Goal: Task Accomplishment & Management: Complete application form

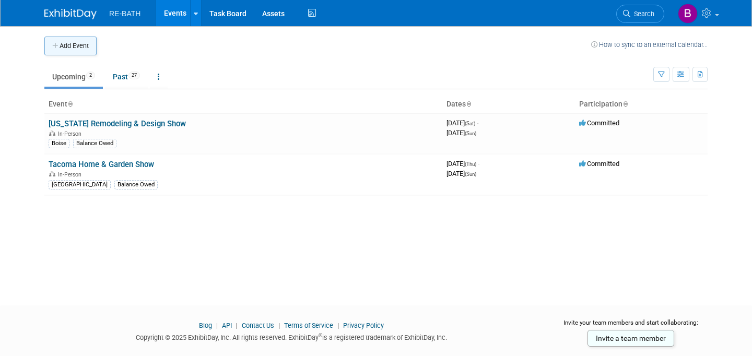
click at [76, 46] on button "Add Event" at bounding box center [70, 46] width 52 height 19
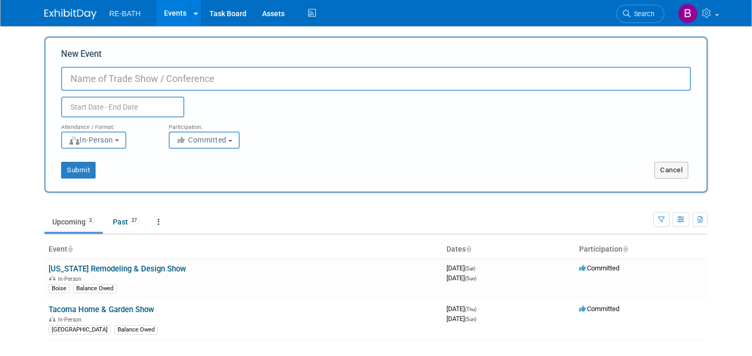
click at [93, 76] on input "New Event" at bounding box center [376, 79] width 630 height 24
type input "Home Idea Show"
click at [119, 110] on input "text" at bounding box center [122, 107] width 123 height 21
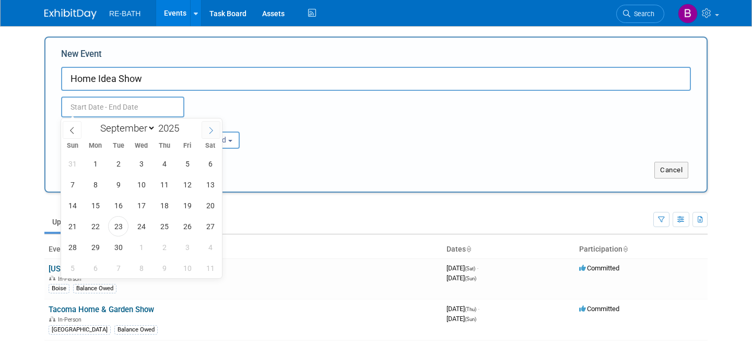
click at [213, 130] on icon at bounding box center [210, 130] width 7 height 7
select select "9"
click at [190, 187] on span "10" at bounding box center [187, 184] width 20 height 20
click at [76, 204] on span "12" at bounding box center [72, 205] width 20 height 20
type input "[DATE] to [DATE]"
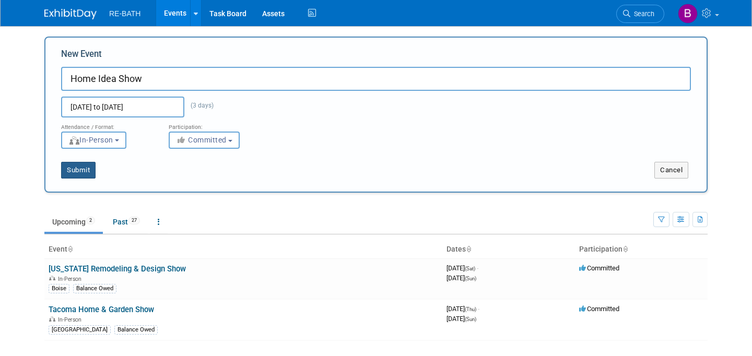
click at [86, 170] on button "Submit" at bounding box center [78, 170] width 34 height 17
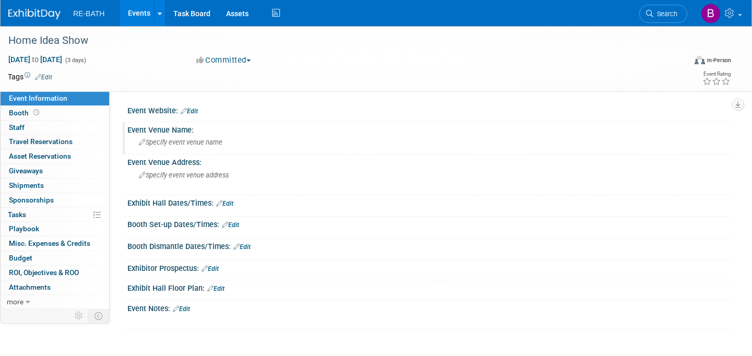
click at [180, 143] on span "Specify event venue name" at bounding box center [181, 142] width 84 height 8
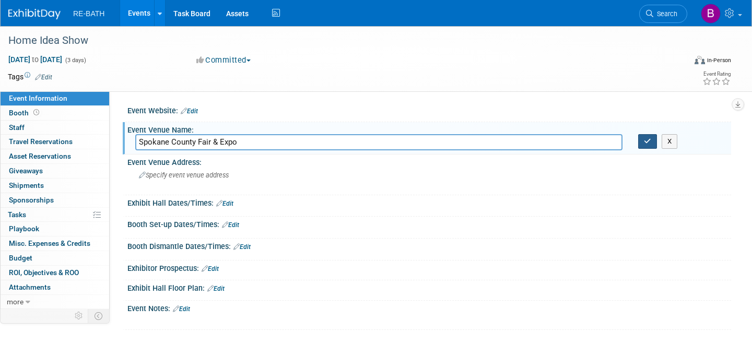
type input "Spokane County Fair & Expo"
click at [648, 147] on button "button" at bounding box center [647, 141] width 19 height 15
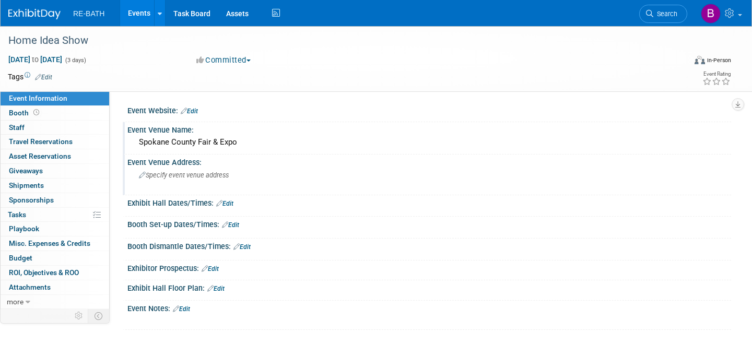
click at [173, 178] on span "Specify event venue address" at bounding box center [184, 175] width 90 height 8
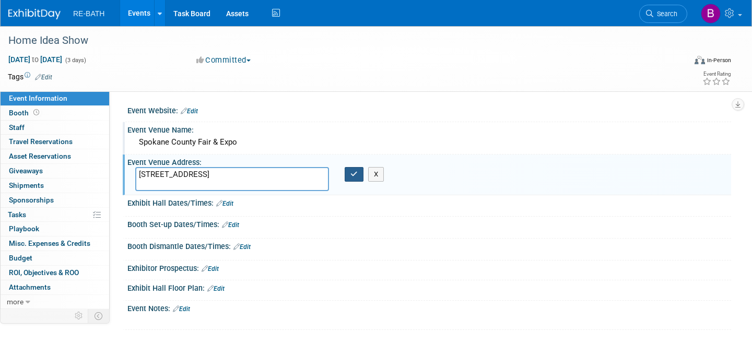
type textarea "4040 N Havana St, SPokane WA 99202"
click at [355, 179] on button "button" at bounding box center [354, 174] width 19 height 15
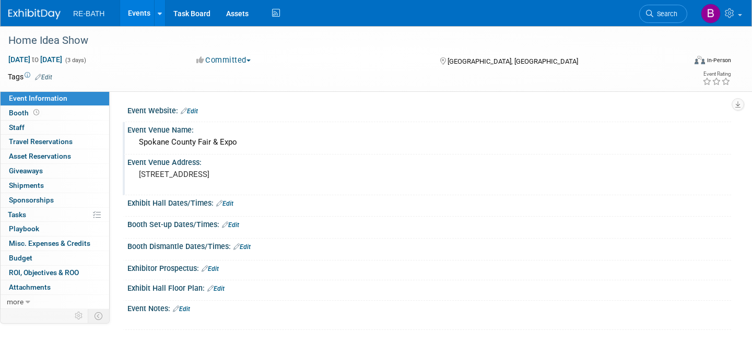
click at [231, 204] on link "Edit" at bounding box center [224, 203] width 17 height 7
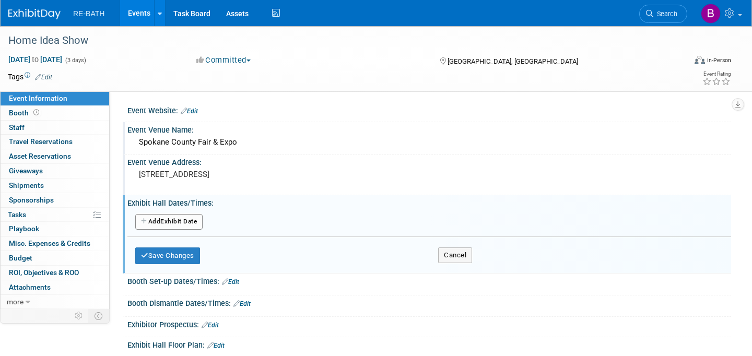
click at [184, 221] on button "Add Another Exhibit Date" at bounding box center [168, 222] width 67 height 16
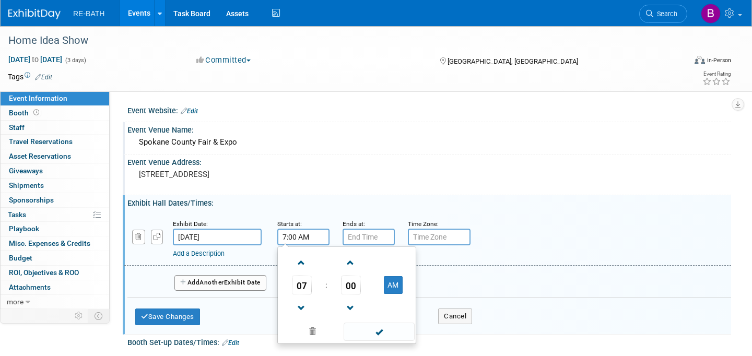
click at [304, 238] on input "7:00 AM" at bounding box center [303, 237] width 52 height 17
click at [300, 266] on span at bounding box center [301, 263] width 18 height 18
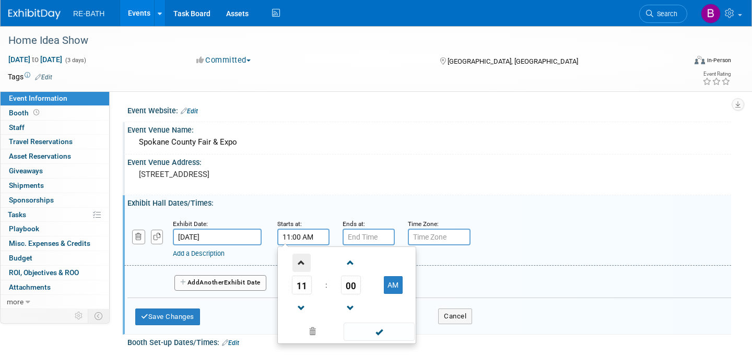
click at [300, 266] on span at bounding box center [301, 263] width 18 height 18
type input "12:00 PM"
click at [373, 332] on span at bounding box center [379, 332] width 70 height 18
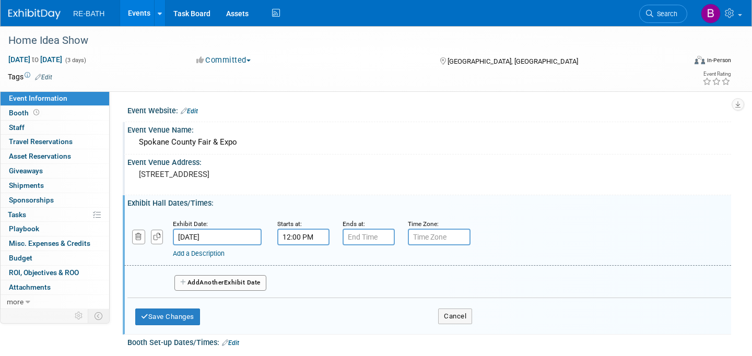
type input "7:00 PM"
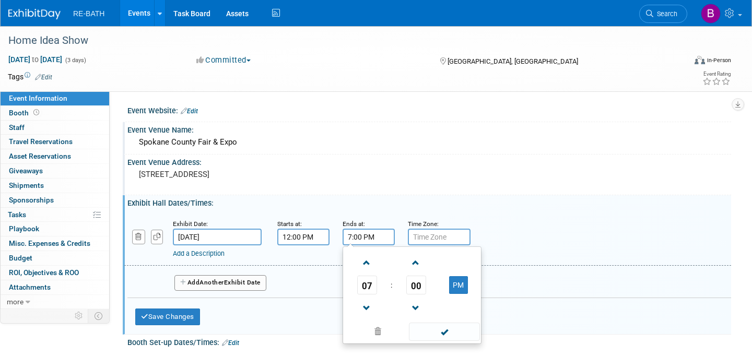
click at [363, 236] on input "7:00 PM" at bounding box center [369, 237] width 52 height 17
click at [440, 334] on span at bounding box center [444, 332] width 70 height 18
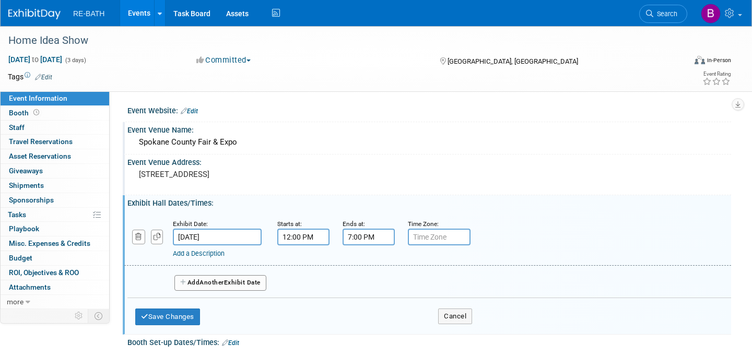
click at [427, 235] on input "text" at bounding box center [439, 237] width 63 height 17
type input "Pacific"
click at [231, 284] on button "Add Another Exhibit Date" at bounding box center [220, 283] width 92 height 16
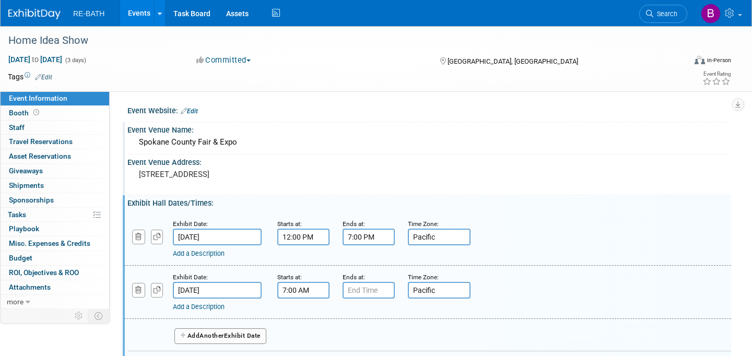
click at [301, 294] on input "7:00 AM" at bounding box center [303, 290] width 52 height 17
click at [300, 317] on span at bounding box center [301, 316] width 18 height 18
click at [348, 315] on span at bounding box center [350, 316] width 18 height 18
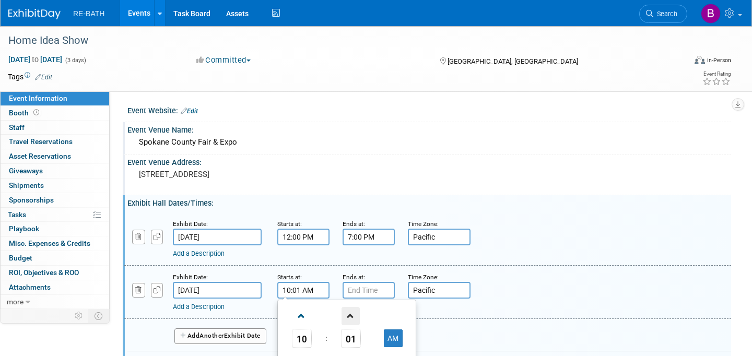
click at [348, 315] on span at bounding box center [350, 316] width 18 height 18
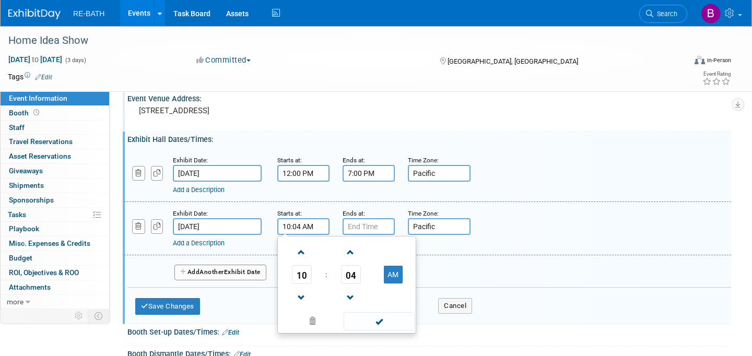
scroll to position [65, 0]
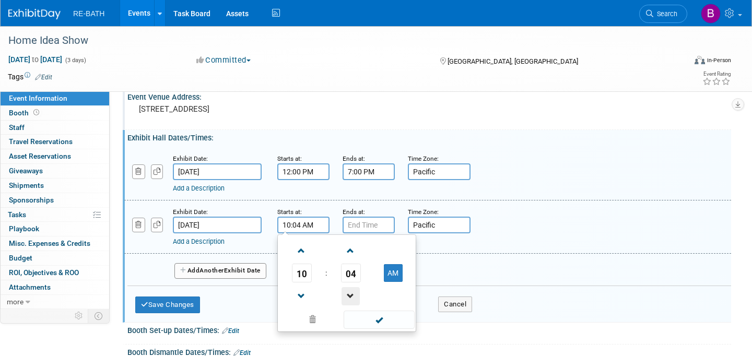
click at [352, 293] on span at bounding box center [350, 296] width 18 height 18
type input "10:00 AM"
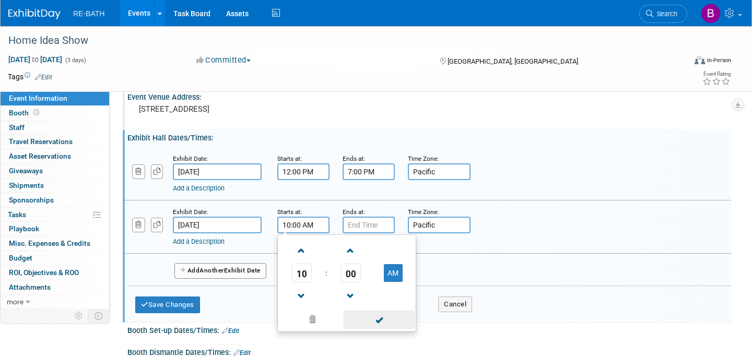
click at [371, 317] on span at bounding box center [379, 320] width 70 height 18
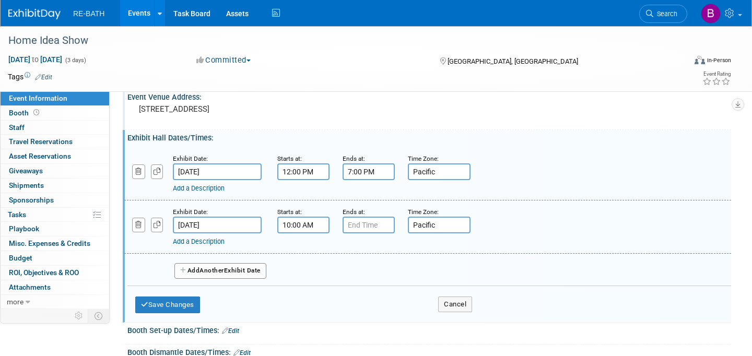
type input "7:00 PM"
click at [359, 231] on input "7:00 PM" at bounding box center [369, 225] width 52 height 17
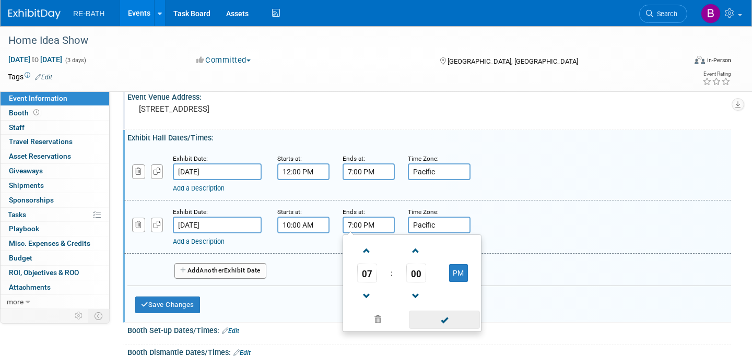
click at [432, 323] on span at bounding box center [444, 320] width 70 height 18
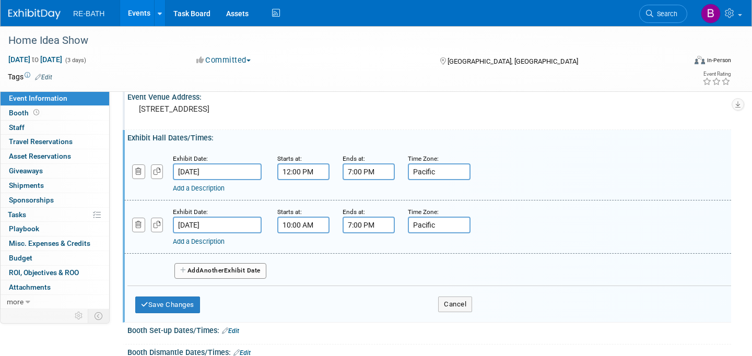
click at [258, 272] on button "Add Another Exhibit Date" at bounding box center [220, 271] width 92 height 16
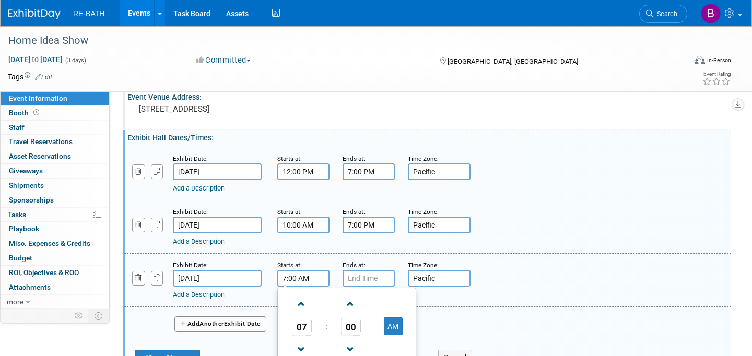
click at [302, 280] on input "7:00 AM" at bounding box center [303, 278] width 52 height 17
click at [302, 304] on span at bounding box center [301, 304] width 18 height 18
type input "10:00 AM"
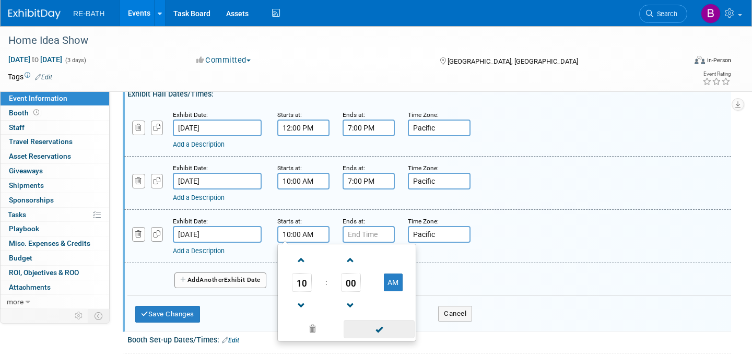
scroll to position [111, 0]
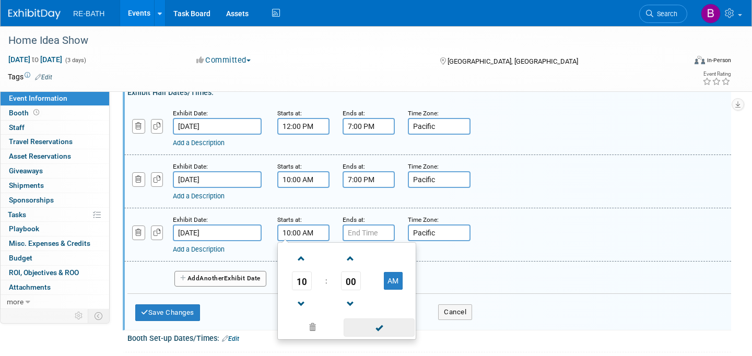
click at [393, 329] on span at bounding box center [379, 327] width 70 height 18
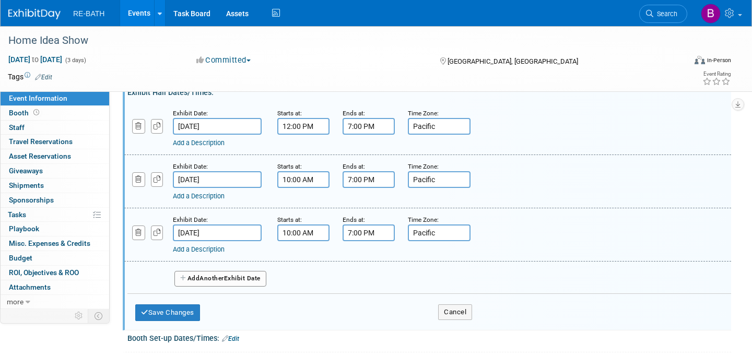
click at [364, 238] on input "7:00 PM" at bounding box center [369, 233] width 52 height 17
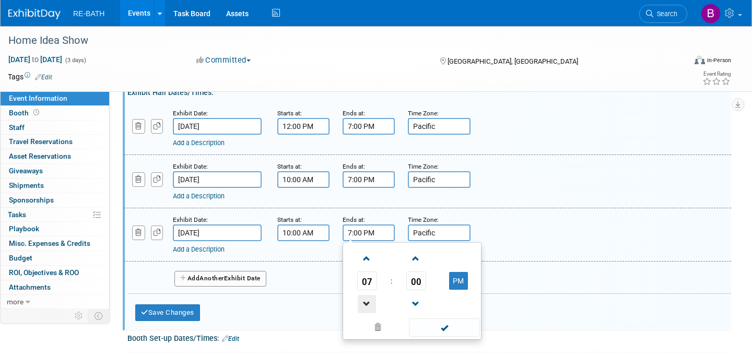
click at [367, 301] on span at bounding box center [367, 304] width 18 height 18
type input "5:00 PM"
click at [446, 328] on span at bounding box center [444, 327] width 70 height 18
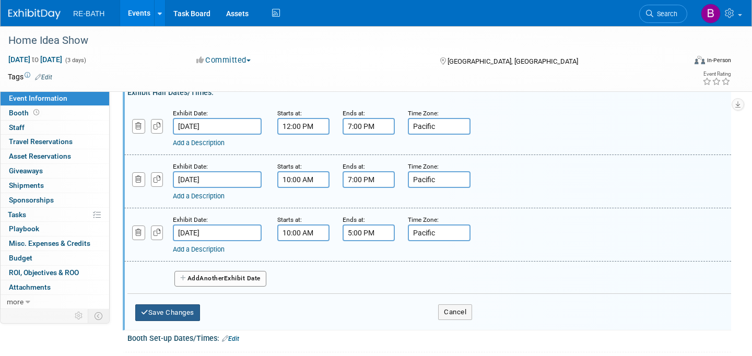
click at [186, 314] on button "Save Changes" at bounding box center [167, 312] width 65 height 17
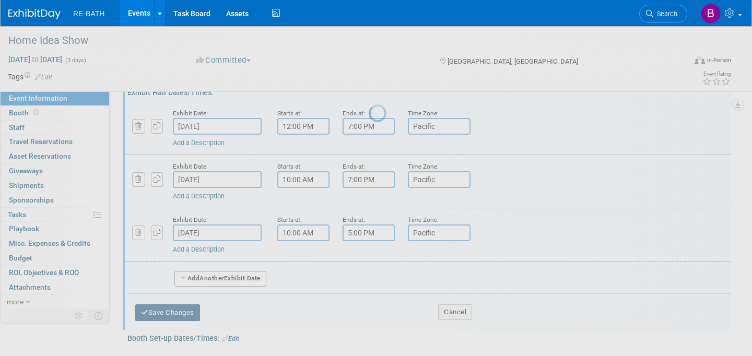
scroll to position [84, 0]
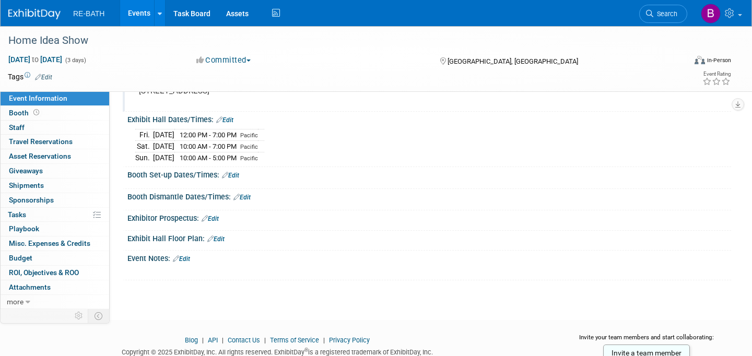
click at [236, 174] on link "Edit" at bounding box center [230, 175] width 17 height 7
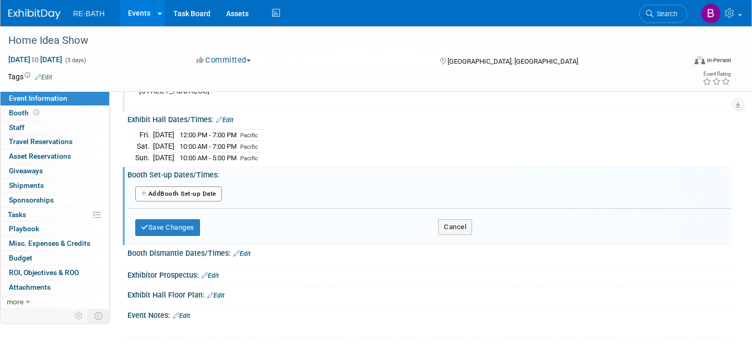
click at [203, 193] on button "Add Another Booth Set-up Date" at bounding box center [178, 194] width 87 height 16
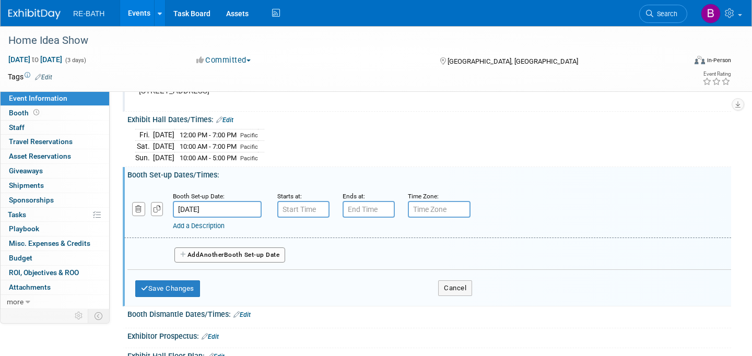
click at [191, 211] on input "Oct 10, 2025" at bounding box center [217, 209] width 89 height 17
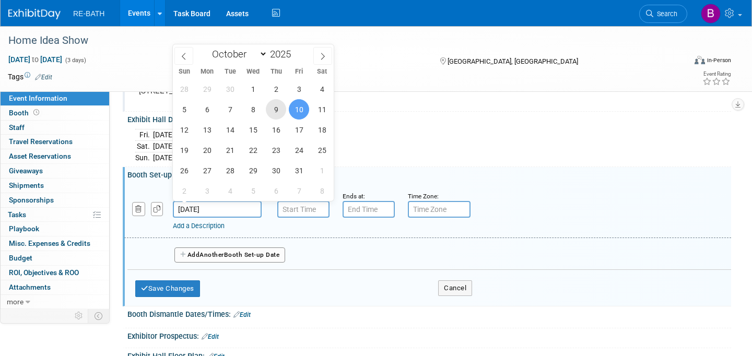
click at [277, 110] on span "9" at bounding box center [276, 109] width 20 height 20
type input "Oct 9, 2025"
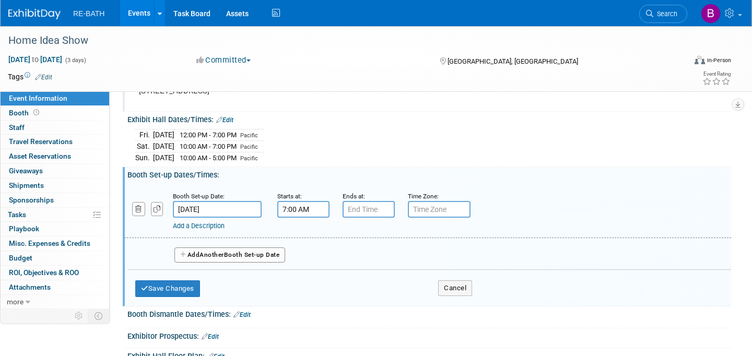
click at [298, 207] on input "7:00 AM" at bounding box center [303, 209] width 52 height 17
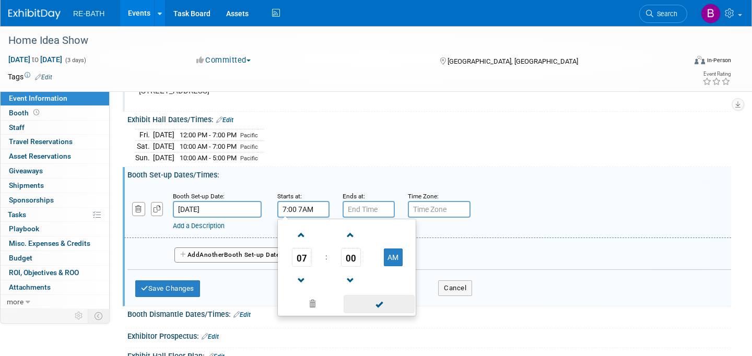
click at [384, 302] on span at bounding box center [379, 304] width 70 height 18
type input "7:00 AM"
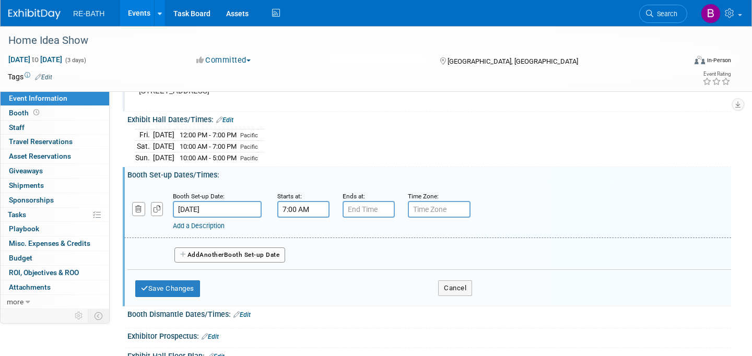
type input "7:00 PM"
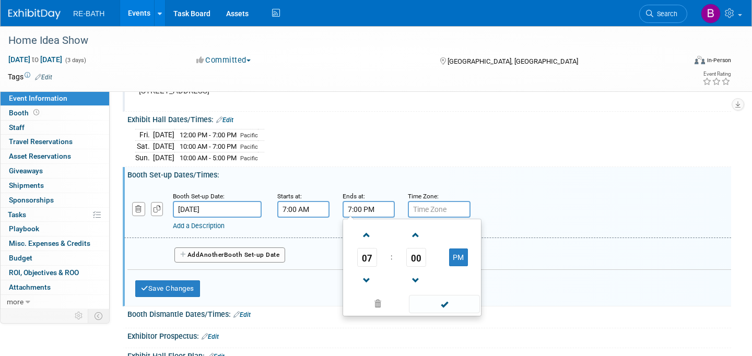
click at [374, 207] on input "7:00 PM" at bounding box center [369, 209] width 52 height 17
click at [439, 301] on span at bounding box center [444, 304] width 70 height 18
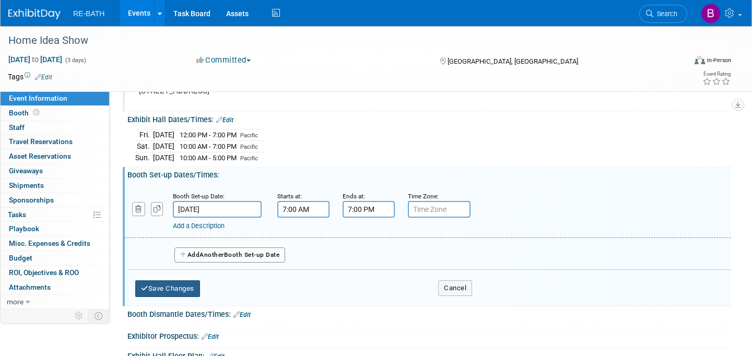
click at [192, 288] on button "Save Changes" at bounding box center [167, 288] width 65 height 17
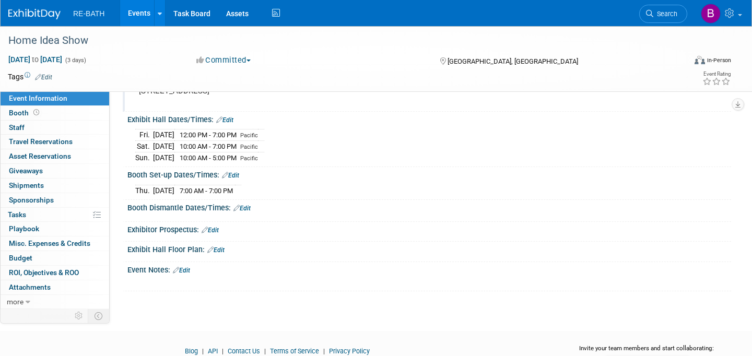
click at [21, 13] on img at bounding box center [34, 14] width 52 height 10
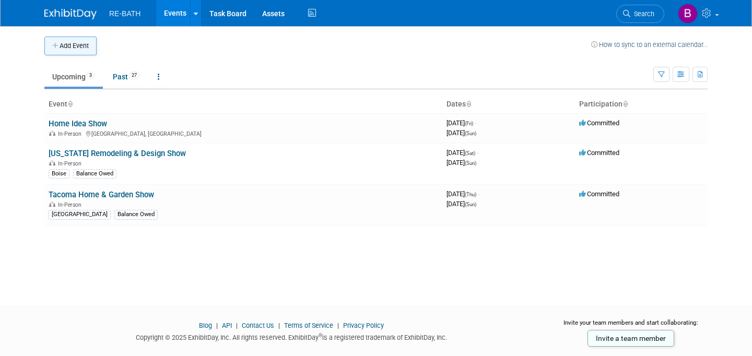
click at [69, 44] on button "Add Event" at bounding box center [70, 46] width 52 height 19
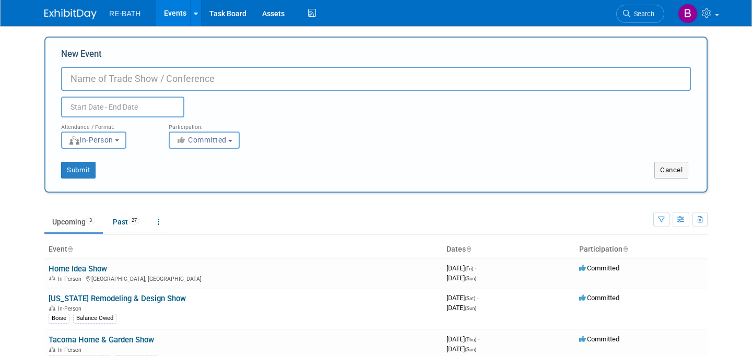
click at [151, 74] on input "New Event" at bounding box center [376, 79] width 630 height 24
type input "Boise Fall Home Show"
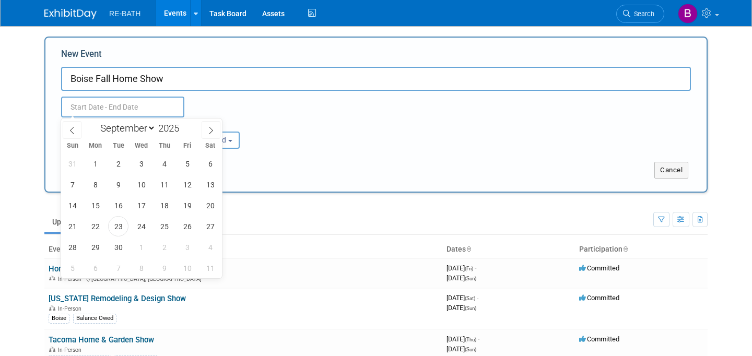
click at [100, 107] on input "text" at bounding box center [122, 107] width 123 height 21
click at [214, 133] on icon at bounding box center [210, 130] width 7 height 7
select select "9"
click at [188, 225] on span "24" at bounding box center [187, 226] width 20 height 20
click at [77, 245] on span "26" at bounding box center [72, 247] width 20 height 20
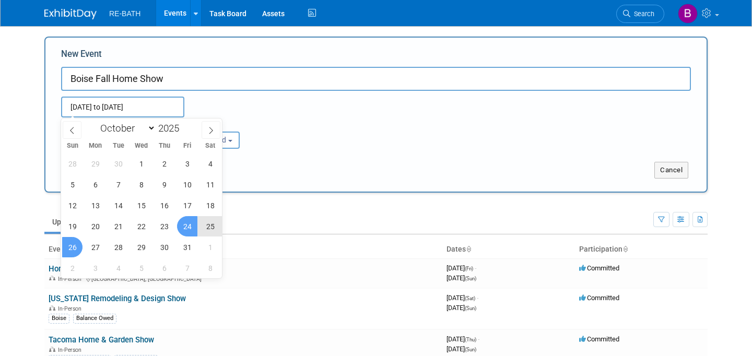
type input "Oct 24, 2025 to Oct 26, 2025"
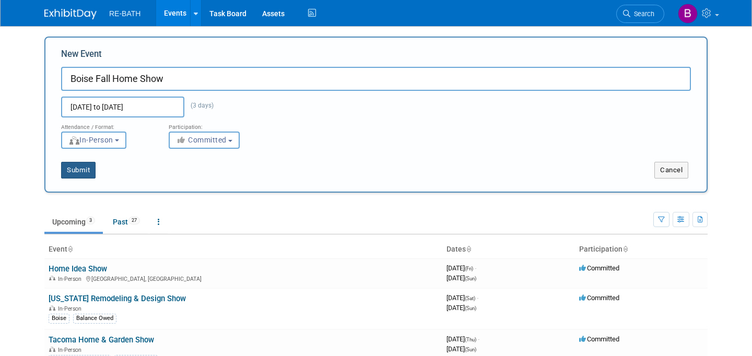
click at [81, 172] on button "Submit" at bounding box center [78, 170] width 34 height 17
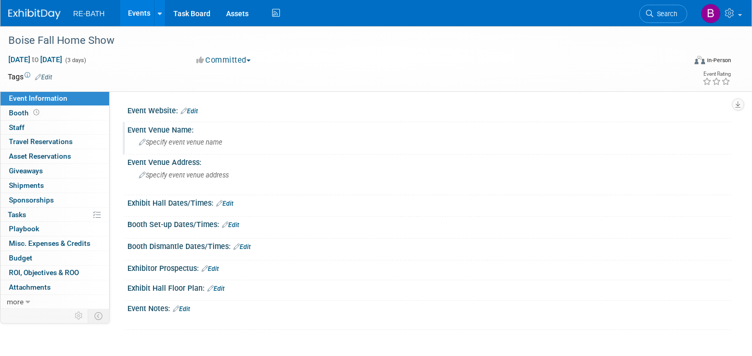
click at [186, 146] on span "Specify event venue name" at bounding box center [181, 142] width 84 height 8
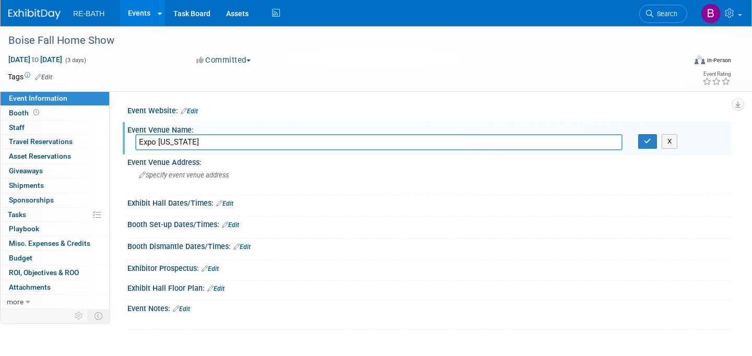
type input "Expo Idaho"
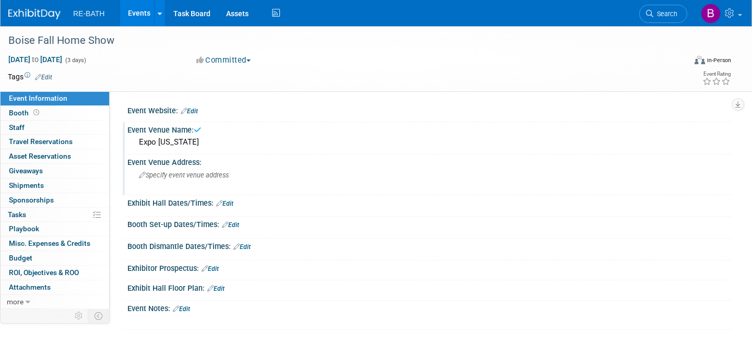
click at [218, 174] on span "Specify event venue address" at bounding box center [184, 175] width 90 height 8
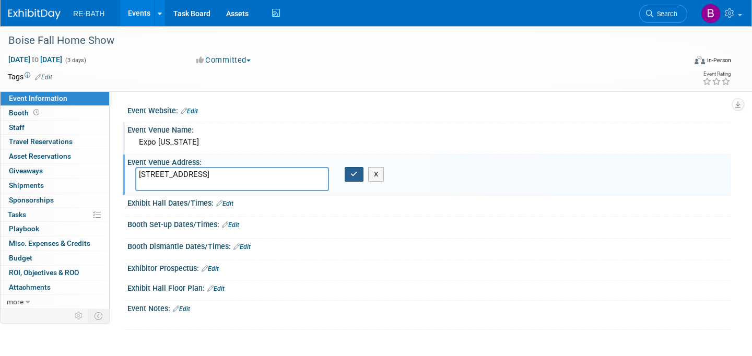
type textarea "5610 N Glenwood St"
click at [357, 179] on button "button" at bounding box center [354, 174] width 19 height 15
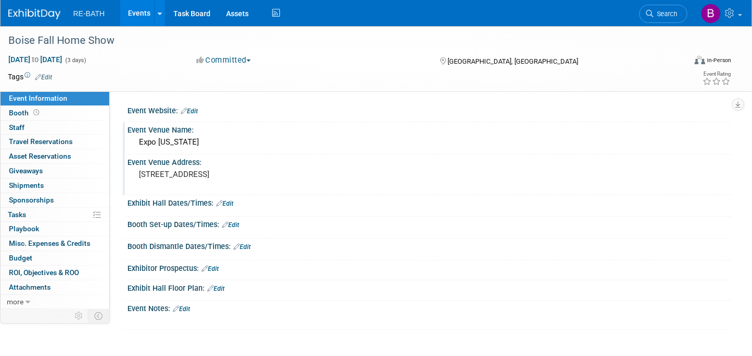
click at [219, 174] on pre "5610 N Glenwood St" at bounding box center [253, 174] width 229 height 9
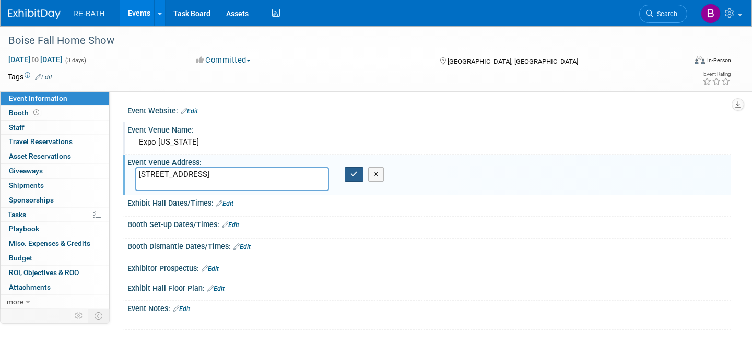
type textarea "5610 N Glenwood St, Boise ID 83714"
click at [351, 174] on icon "button" at bounding box center [353, 174] width 7 height 7
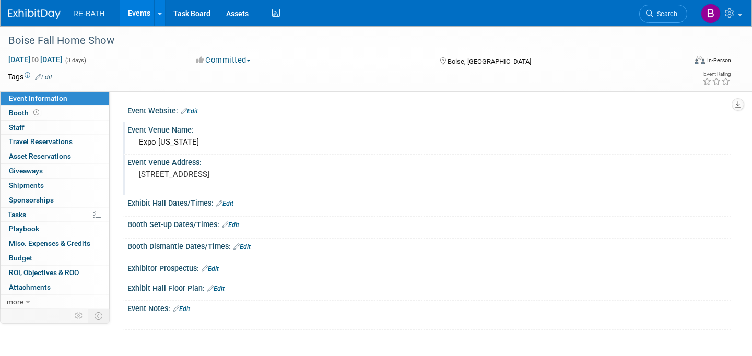
click at [231, 204] on link "Edit" at bounding box center [224, 203] width 17 height 7
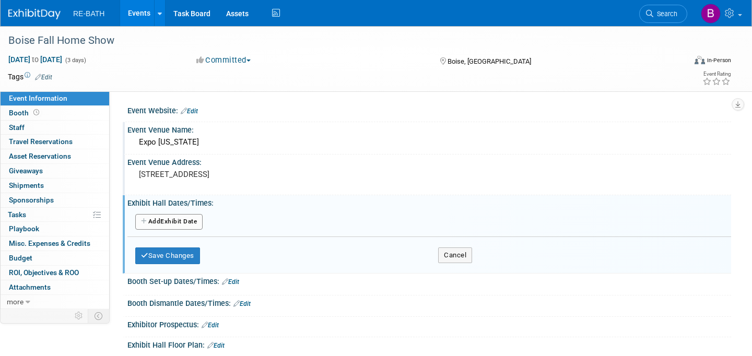
click at [188, 224] on button "Add Another Exhibit Date" at bounding box center [168, 222] width 67 height 16
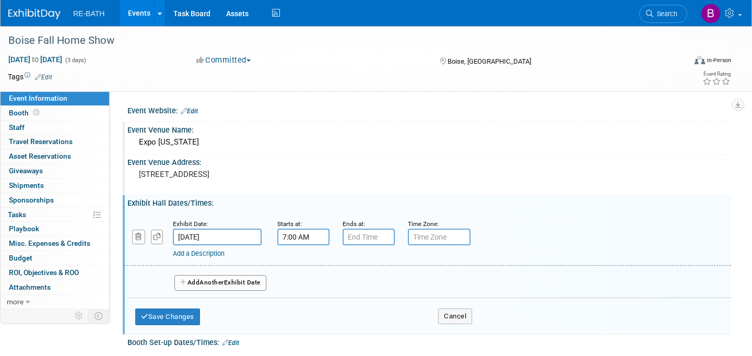
click at [297, 238] on input "7:00 AM" at bounding box center [303, 237] width 52 height 17
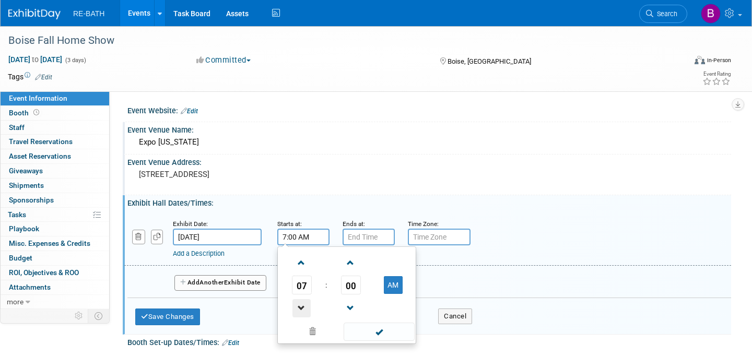
click at [303, 306] on span at bounding box center [301, 308] width 18 height 18
click at [394, 288] on button "AM" at bounding box center [393, 285] width 19 height 18
type input "5:00 PM"
click at [383, 331] on span at bounding box center [379, 332] width 70 height 18
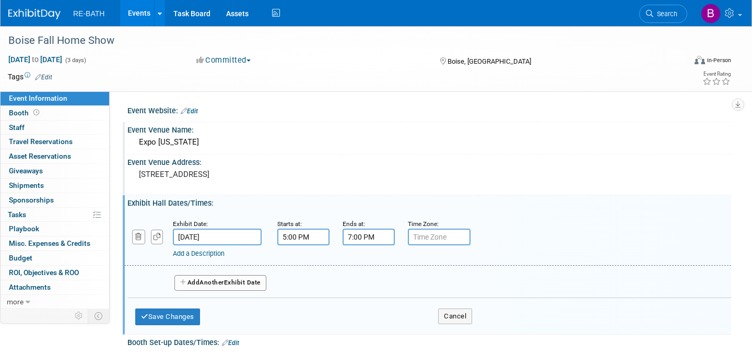
click at [373, 240] on input "7:00 PM" at bounding box center [369, 237] width 52 height 17
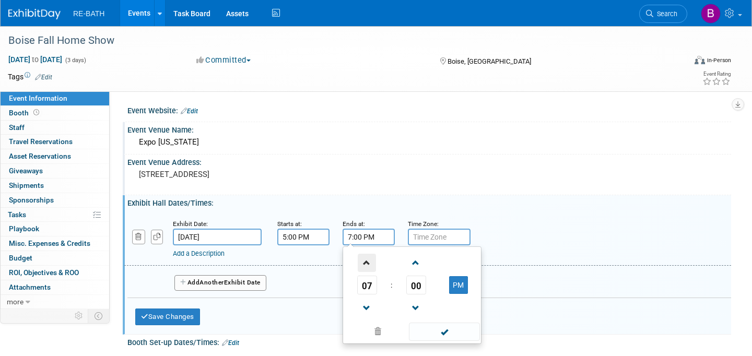
click at [365, 267] on span at bounding box center [367, 263] width 18 height 18
type input "9:00 PM"
click at [453, 334] on span at bounding box center [444, 332] width 70 height 18
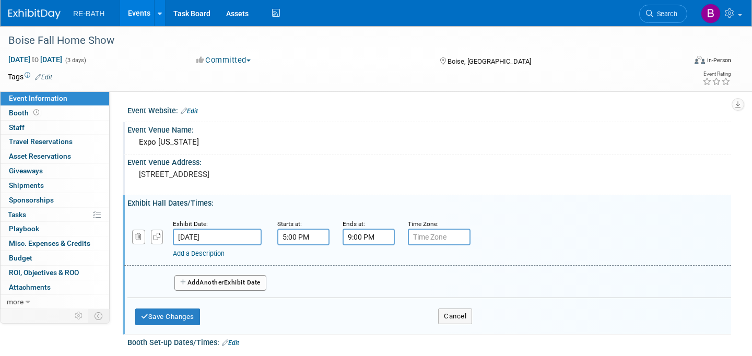
click at [255, 284] on button "Add Another Exhibit Date" at bounding box center [220, 283] width 92 height 16
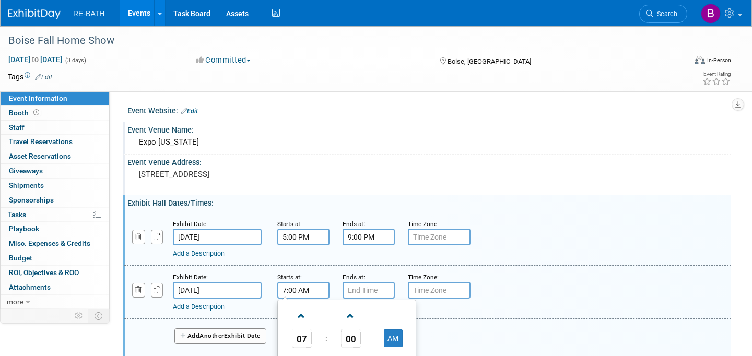
click at [303, 291] on input "7:00 AM" at bounding box center [303, 290] width 52 height 17
click at [299, 311] on span at bounding box center [301, 316] width 18 height 18
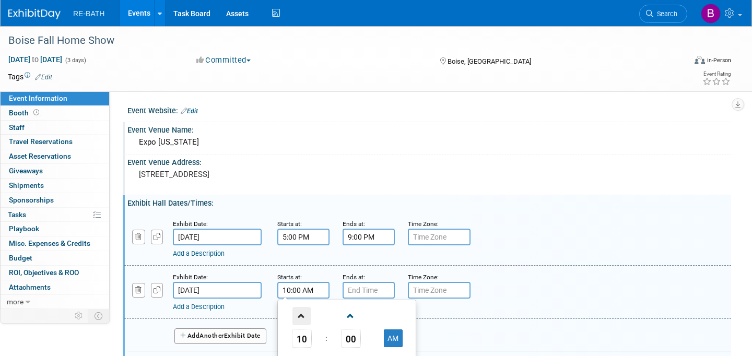
type input "11:00 AM"
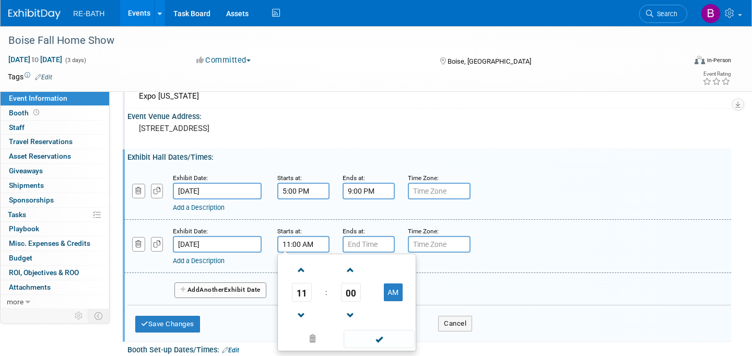
scroll to position [47, 0]
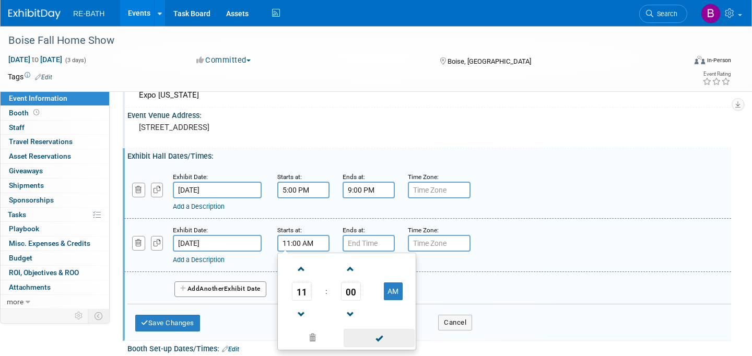
click at [381, 339] on span at bounding box center [379, 338] width 70 height 18
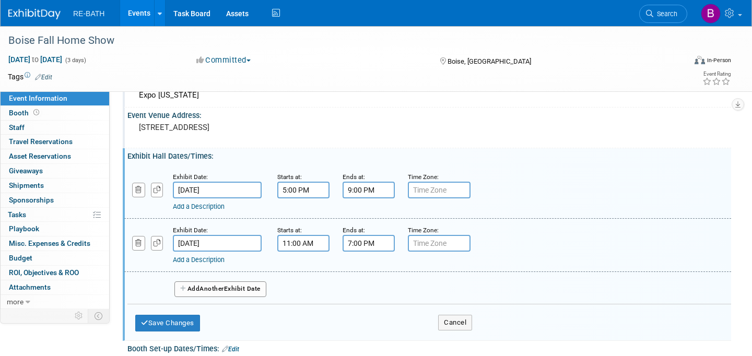
click at [367, 243] on input "7:00 PM" at bounding box center [369, 243] width 52 height 17
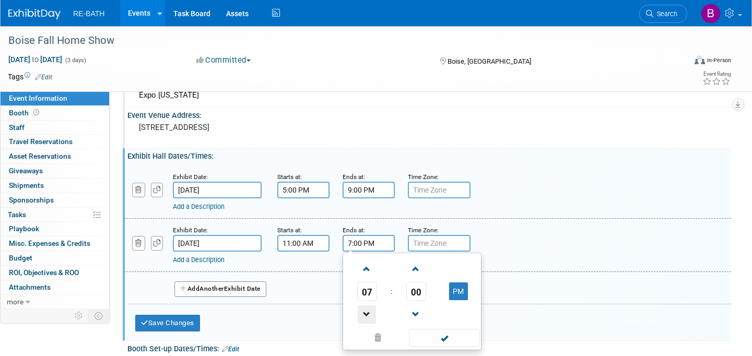
click at [368, 314] on span at bounding box center [367, 314] width 18 height 18
type input "6:00 PM"
click at [442, 337] on span at bounding box center [444, 338] width 70 height 18
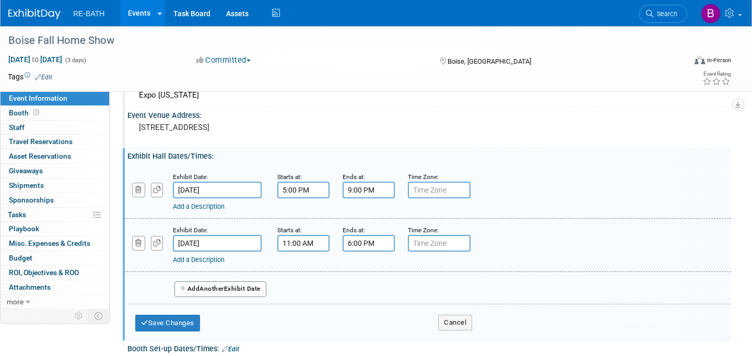
click at [242, 288] on button "Add Another Exhibit Date" at bounding box center [220, 289] width 92 height 16
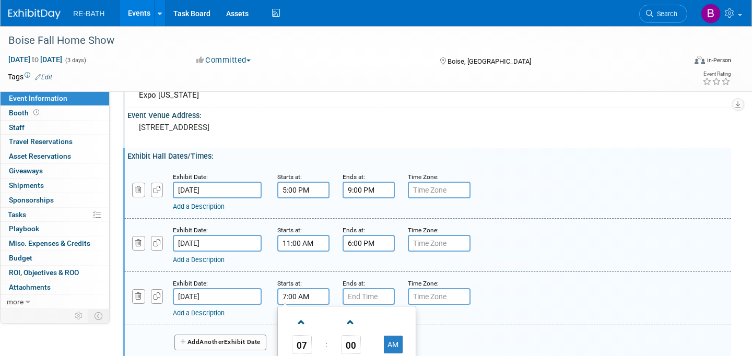
click at [306, 298] on input "7:00 AM" at bounding box center [303, 296] width 52 height 17
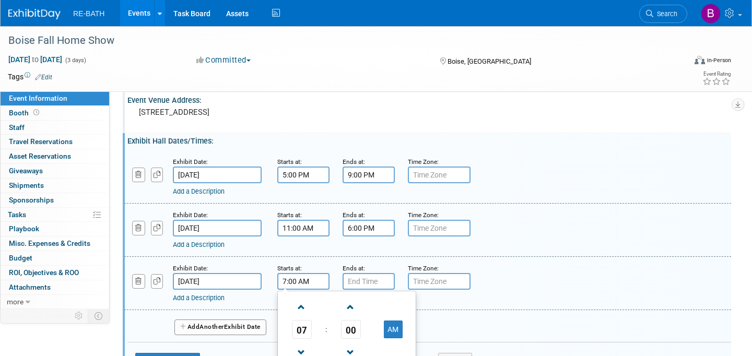
scroll to position [63, 0]
click at [302, 309] on span at bounding box center [301, 306] width 18 height 18
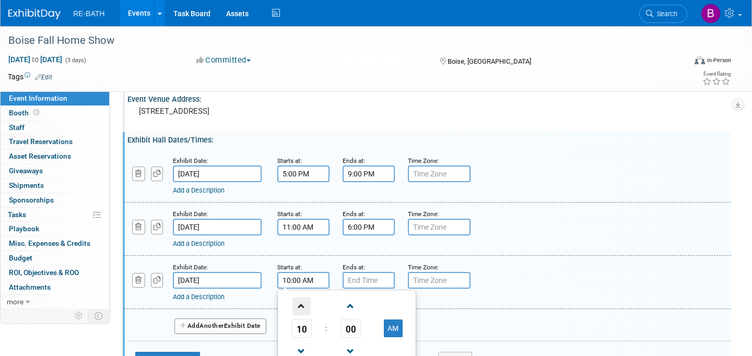
type input "11:00 AM"
click at [364, 281] on input "7:00 PM" at bounding box center [369, 280] width 52 height 17
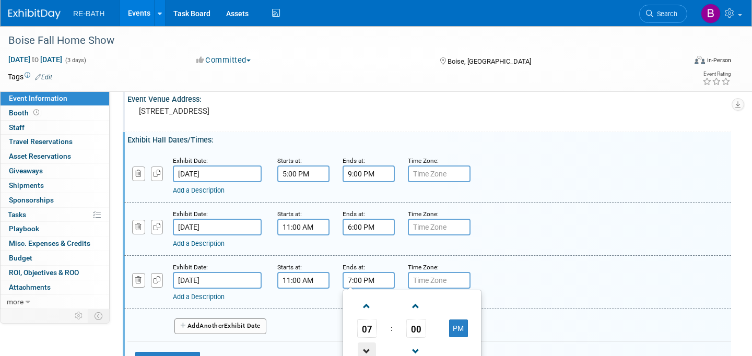
click at [371, 348] on span at bounding box center [367, 352] width 18 height 18
type input "4:00 PM"
click at [433, 282] on input "text" at bounding box center [439, 280] width 63 height 17
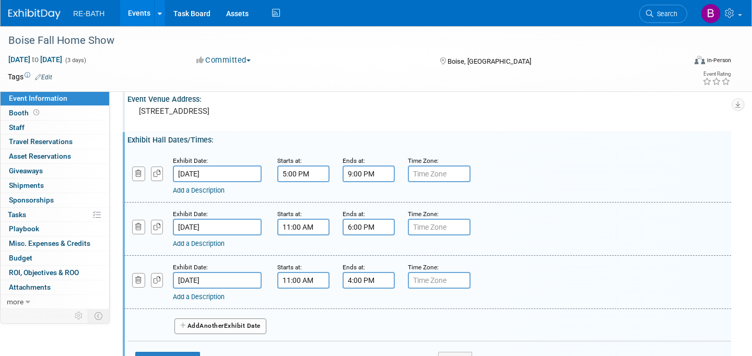
click at [504, 286] on div "Add a Description Description:" at bounding box center [427, 282] width 622 height 40
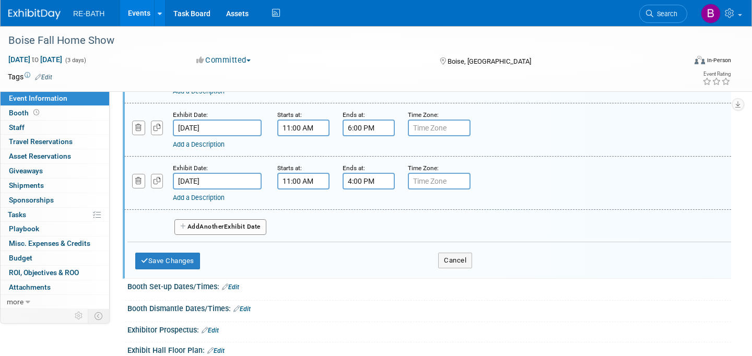
scroll to position [168, 0]
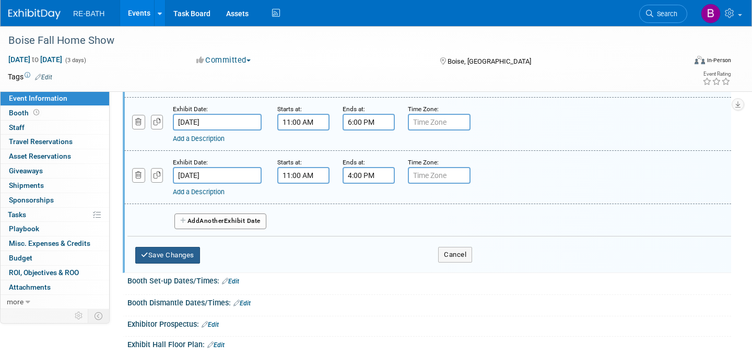
click at [162, 253] on button "Save Changes" at bounding box center [167, 255] width 65 height 17
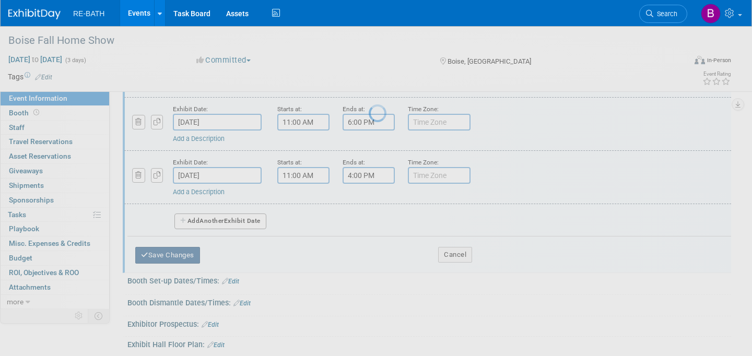
scroll to position [84, 0]
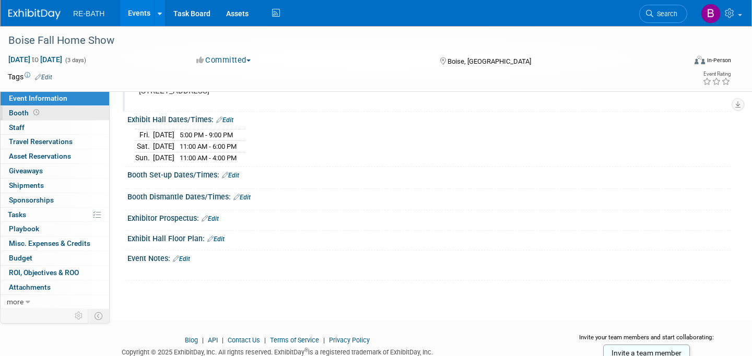
click at [50, 112] on link "Booth" at bounding box center [55, 113] width 109 height 14
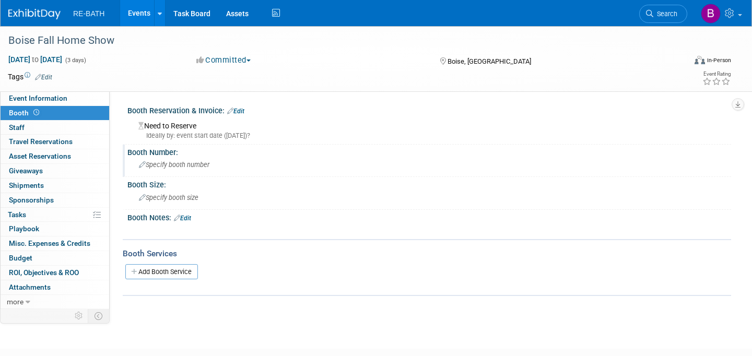
click at [189, 164] on span "Specify booth number" at bounding box center [174, 165] width 70 height 8
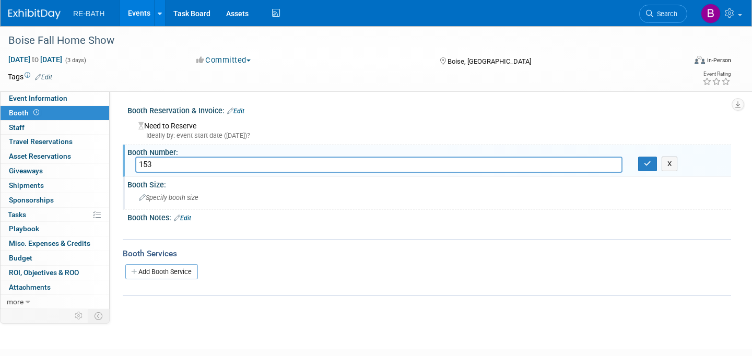
type input "153"
click at [184, 200] on span "Specify booth size" at bounding box center [169, 198] width 60 height 8
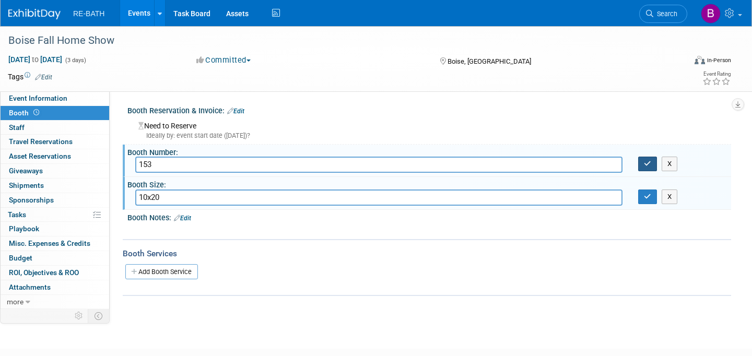
type input "10x20"
click at [647, 163] on icon "button" at bounding box center [647, 163] width 7 height 7
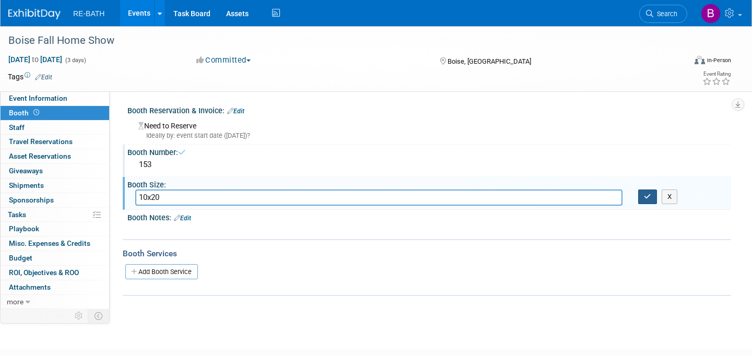
click at [648, 194] on icon "button" at bounding box center [647, 196] width 7 height 7
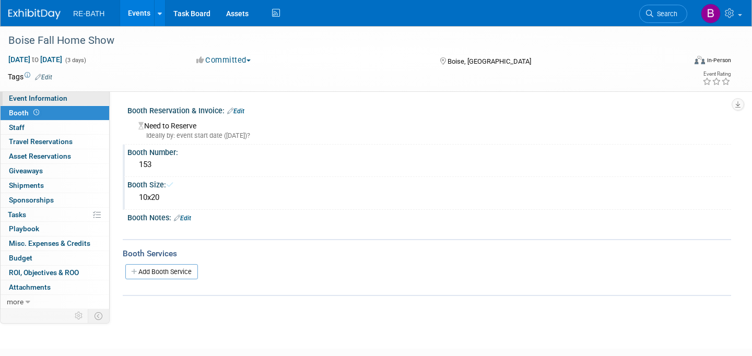
click at [40, 98] on span "Event Information" at bounding box center [38, 98] width 58 height 8
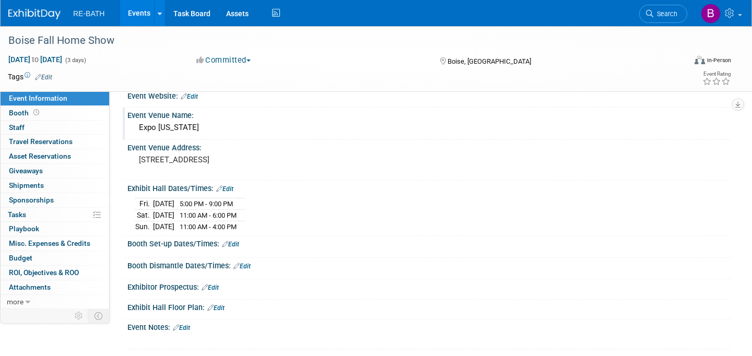
scroll to position [16, 0]
click at [237, 242] on link "Edit" at bounding box center [230, 243] width 17 height 7
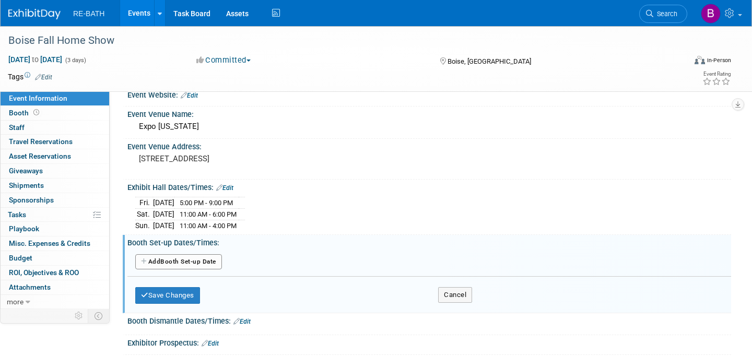
click at [190, 261] on button "Add Another Booth Set-up Date" at bounding box center [178, 262] width 87 height 16
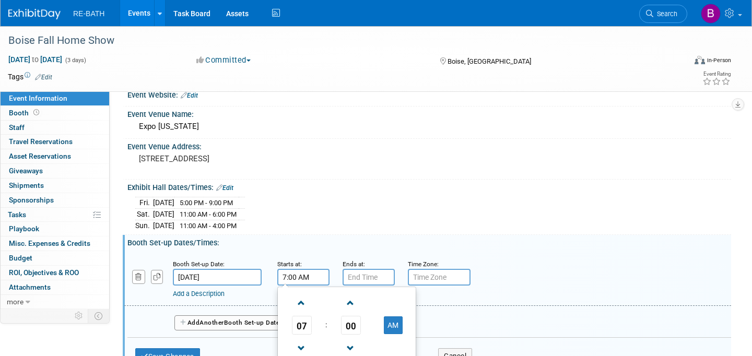
click at [301, 275] on input "7:00 AM" at bounding box center [303, 277] width 52 height 17
click at [296, 276] on input "7:00 A2M" at bounding box center [303, 277] width 52 height 17
drag, startPoint x: 311, startPoint y: 277, endPoint x: 271, endPoint y: 277, distance: 40.2
click at [271, 277] on div "Starts at: A2M 07 : 00 AM 12 01 02 03 04 05 06 07 08 09 10 11 00 05 10 15 20 25…" at bounding box center [301, 271] width 65 height 27
type input "2"
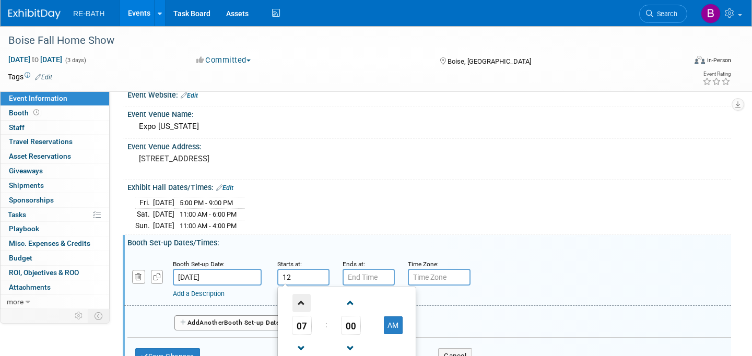
click at [302, 302] on span at bounding box center [301, 303] width 18 height 18
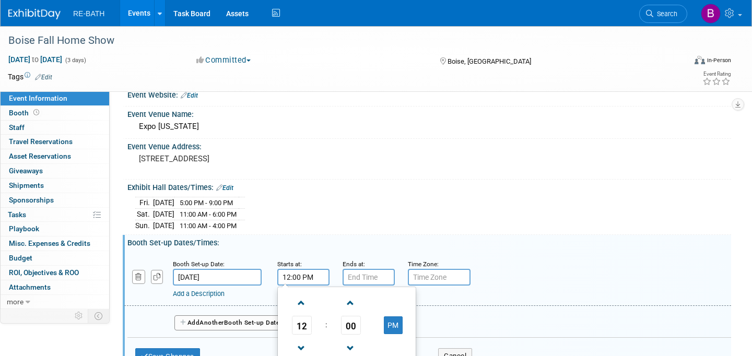
type input "12:00 PM"
click at [369, 278] on input "7:00 PM" at bounding box center [369, 277] width 52 height 17
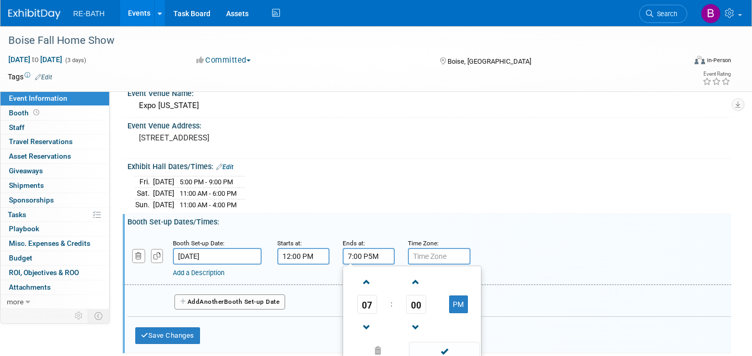
scroll to position [40, 0]
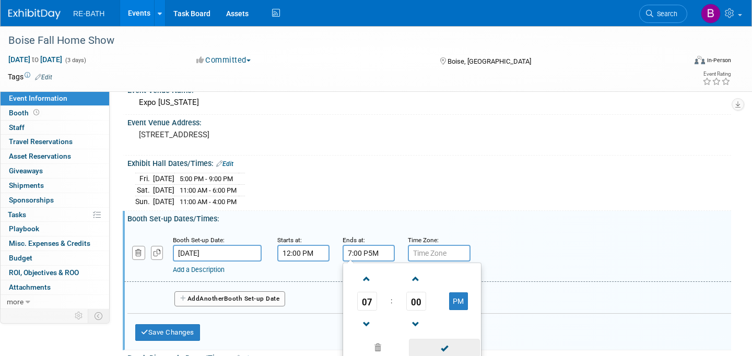
click at [435, 349] on span at bounding box center [444, 348] width 70 height 18
type input "7:00 PM"
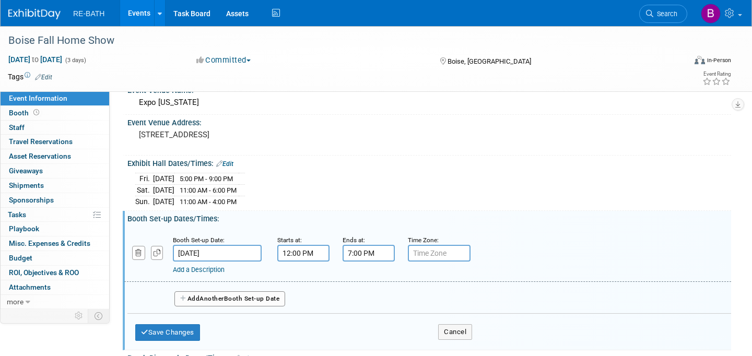
click at [221, 253] on input "Oct 24, 2025" at bounding box center [217, 253] width 89 height 17
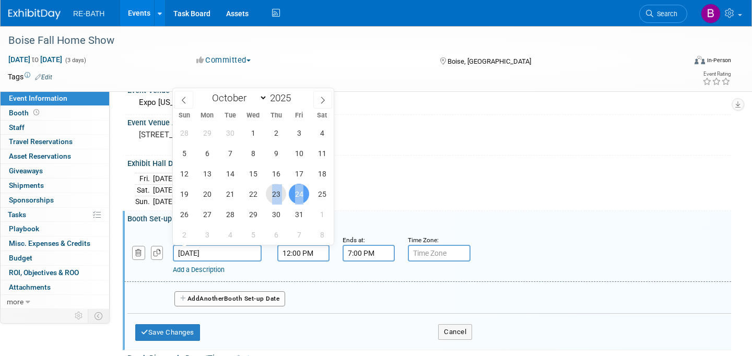
drag, startPoint x: 270, startPoint y: 199, endPoint x: 302, endPoint y: 196, distance: 32.0
click at [302, 196] on div "28 29 30 1 2 3 4 5 6 7 8 9 10 11 12 13 14 15 16 17 18 19 20 21 22 23 24 25 26 2…" at bounding box center [253, 184] width 161 height 122
click at [421, 162] on div "Exhibit Hall Dates/Times: Edit" at bounding box center [429, 163] width 604 height 14
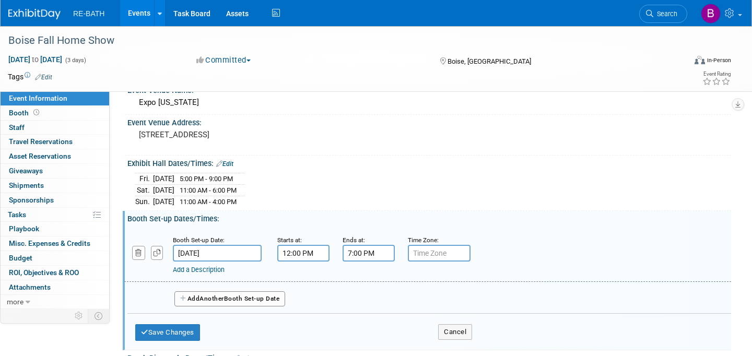
click at [232, 255] on input "Oct 24, 2025" at bounding box center [217, 253] width 89 height 17
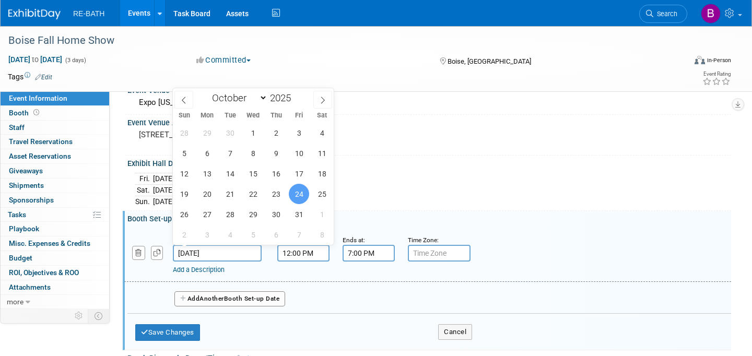
click at [298, 195] on span "24" at bounding box center [299, 194] width 20 height 20
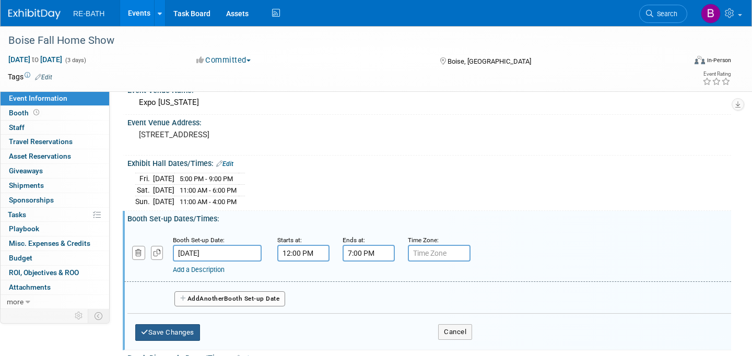
click at [187, 330] on button "Save Changes" at bounding box center [167, 332] width 65 height 17
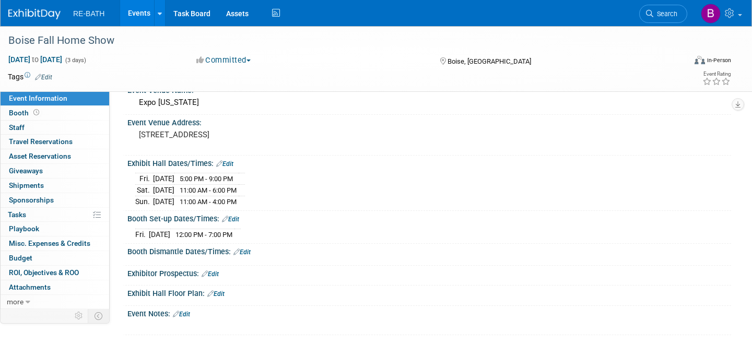
click at [41, 16] on img at bounding box center [34, 14] width 52 height 10
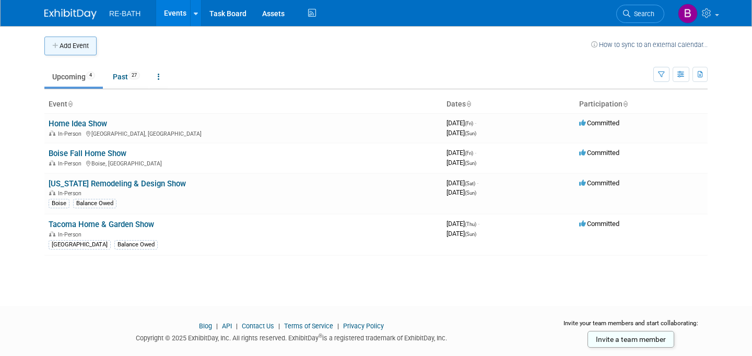
click at [77, 48] on button "Add Event" at bounding box center [70, 46] width 52 height 19
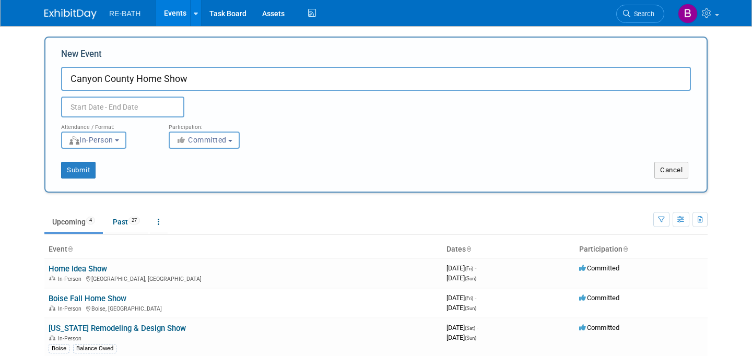
click at [137, 74] on input "Canyon County Home Show" at bounding box center [376, 79] width 630 height 24
type input "Canyon County Fall Home Show"
click at [101, 110] on input "text" at bounding box center [122, 107] width 123 height 21
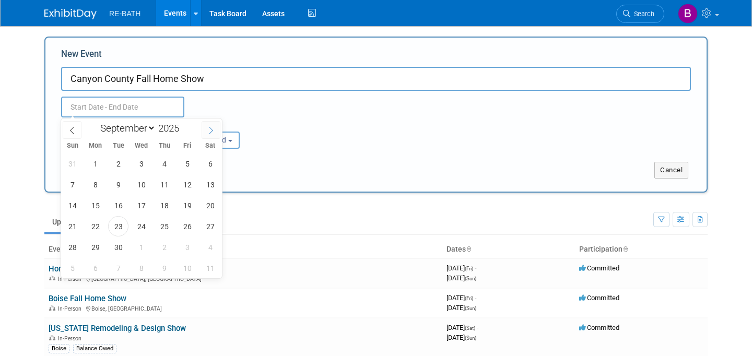
click at [210, 136] on span at bounding box center [211, 130] width 19 height 18
select select "9"
click at [190, 188] on span "10" at bounding box center [187, 184] width 20 height 20
click at [74, 204] on span "12" at bounding box center [72, 205] width 20 height 20
type input "[DATE] to [DATE]"
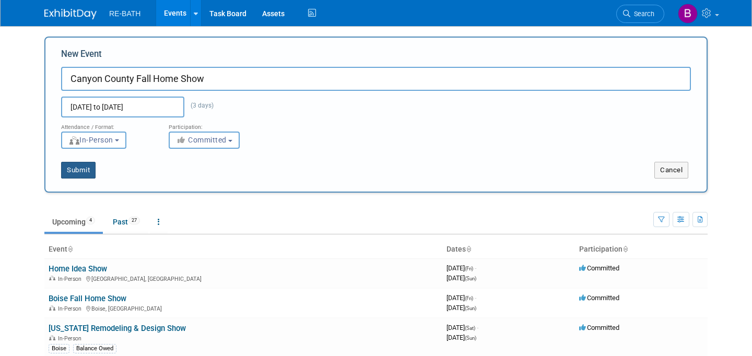
click at [80, 171] on button "Submit" at bounding box center [78, 170] width 34 height 17
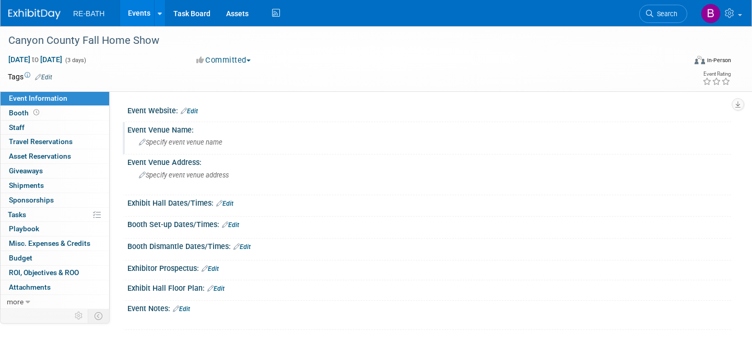
click at [180, 143] on span "Specify event venue name" at bounding box center [181, 142] width 84 height 8
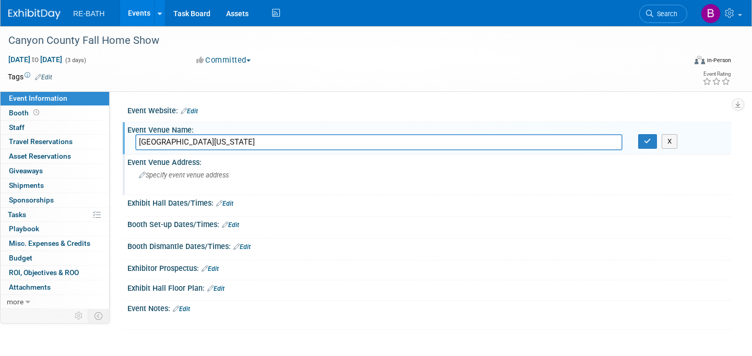
type input "[GEOGRAPHIC_DATA][US_STATE]"
click at [171, 179] on div "Specify event venue address" at bounding box center [253, 179] width 236 height 24
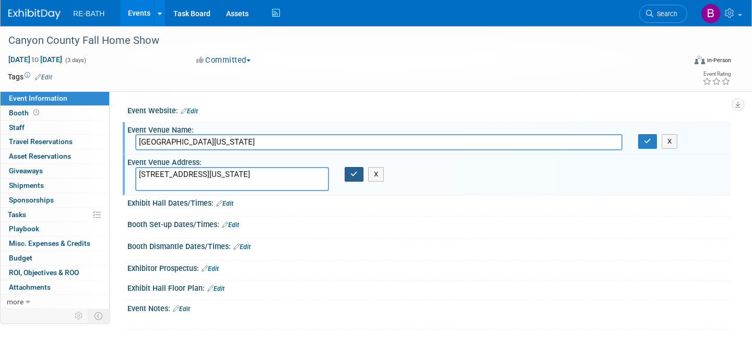
type textarea "16200 Idaho Center Boulevard, Nampa ID 83687"
click at [356, 175] on icon "button" at bounding box center [353, 174] width 7 height 7
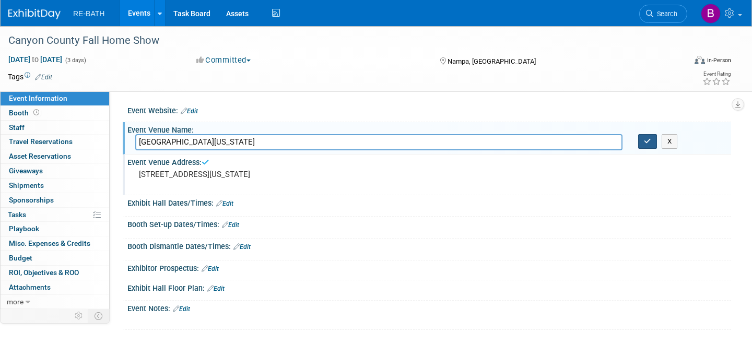
click at [648, 140] on icon "button" at bounding box center [647, 141] width 7 height 7
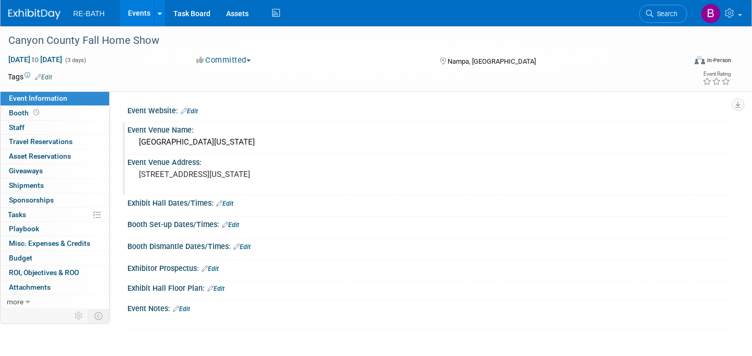
click at [231, 200] on link "Edit" at bounding box center [224, 203] width 17 height 7
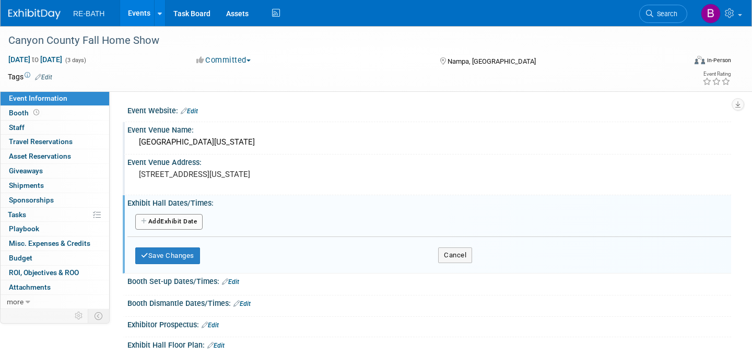
click at [187, 217] on button "Add Another Exhibit Date" at bounding box center [168, 222] width 67 height 16
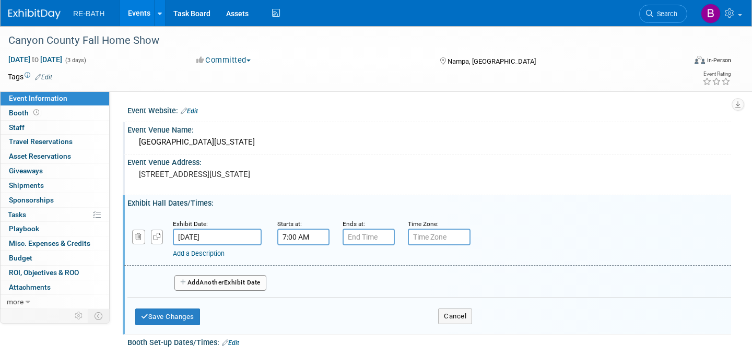
click at [304, 239] on input "7:00 AM" at bounding box center [303, 237] width 52 height 17
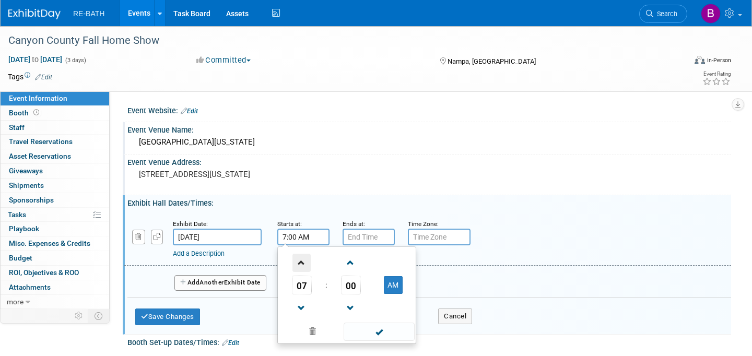
click at [301, 266] on span at bounding box center [301, 263] width 18 height 18
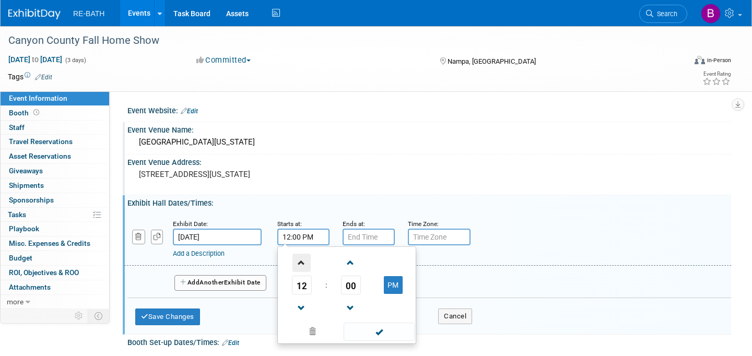
click at [301, 266] on span at bounding box center [301, 263] width 18 height 18
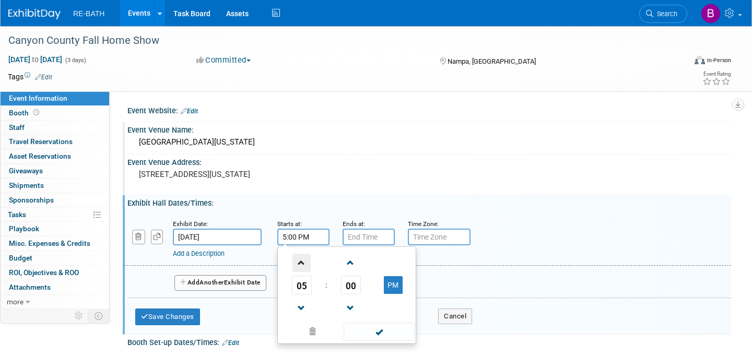
click at [301, 266] on span at bounding box center [301, 263] width 18 height 18
click at [300, 308] on span at bounding box center [301, 308] width 18 height 18
type input "5:00 PM"
click at [371, 329] on span at bounding box center [379, 332] width 70 height 18
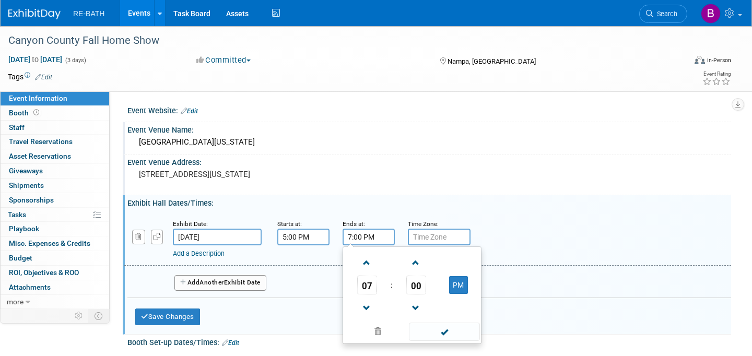
click at [365, 239] on input "7:00 PM" at bounding box center [369, 237] width 52 height 17
click at [367, 261] on span at bounding box center [367, 263] width 18 height 18
type input "9:00 PM"
click at [437, 333] on span at bounding box center [444, 332] width 70 height 18
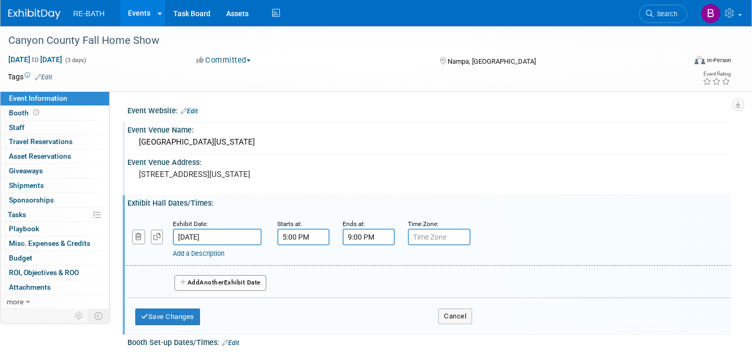
click at [258, 284] on button "Add Another Exhibit Date" at bounding box center [220, 283] width 92 height 16
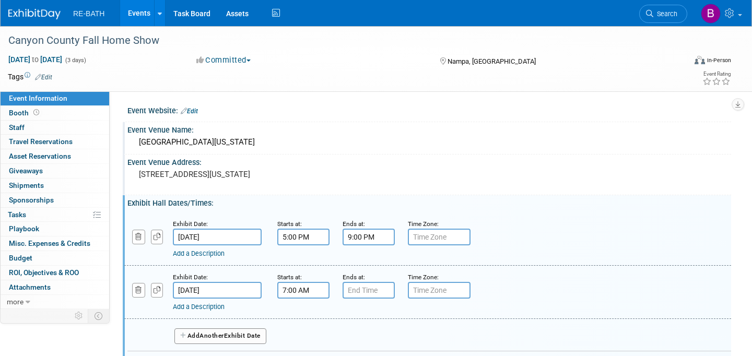
click at [300, 294] on input "7:00 AM" at bounding box center [303, 290] width 52 height 17
click at [302, 314] on span at bounding box center [301, 316] width 18 height 18
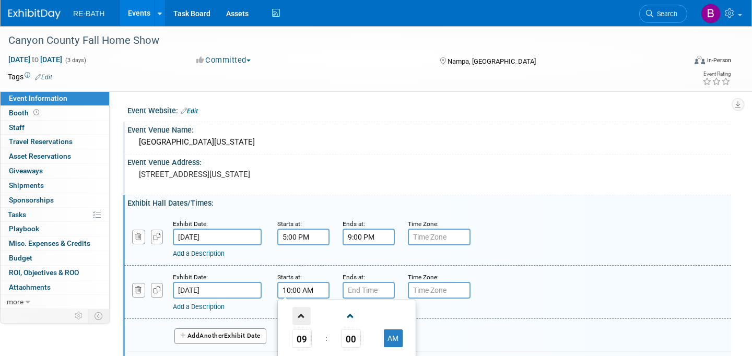
type input "11:00 AM"
click at [368, 289] on input "7:00 PM" at bounding box center [369, 290] width 52 height 17
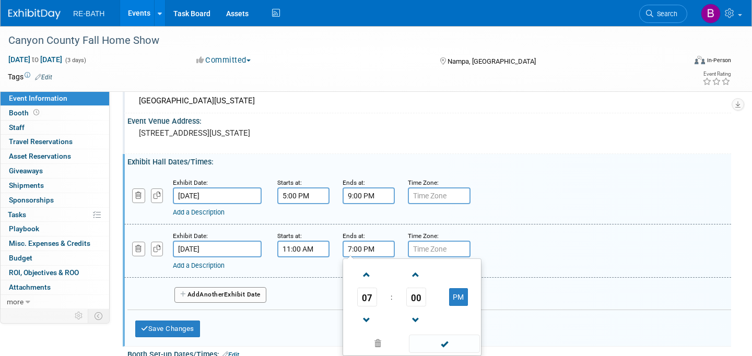
scroll to position [42, 0]
click at [367, 321] on span at bounding box center [367, 319] width 18 height 18
type input "6:00 PM"
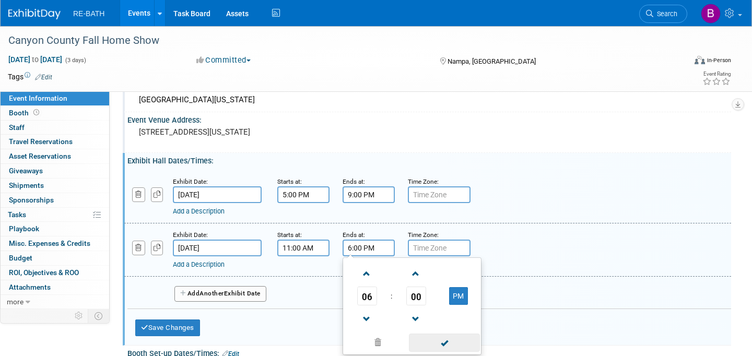
click at [445, 340] on span at bounding box center [444, 343] width 70 height 18
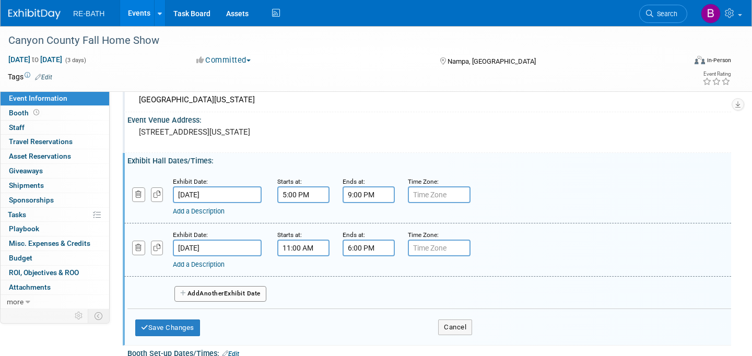
click at [243, 297] on button "Add Another Exhibit Date" at bounding box center [220, 294] width 92 height 16
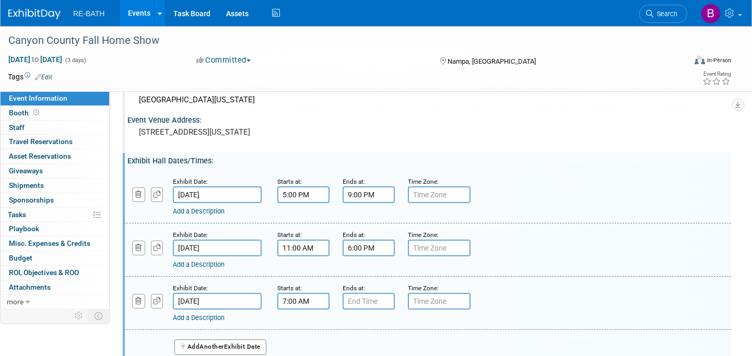
click at [297, 301] on input "7:00 AM" at bounding box center [303, 301] width 52 height 17
click at [301, 325] on span at bounding box center [301, 327] width 18 height 18
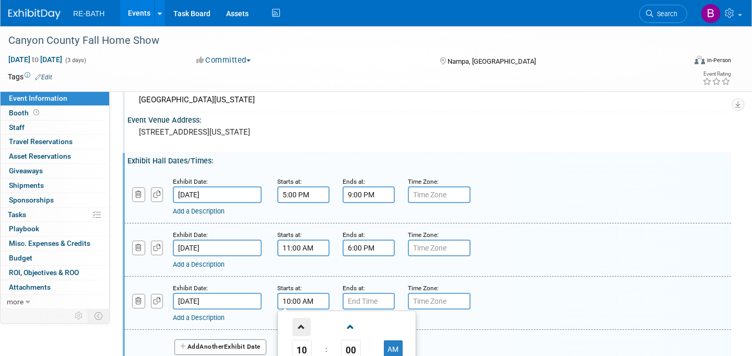
type input "11:00 AM"
click at [357, 305] on input "7:00 PM" at bounding box center [369, 301] width 52 height 17
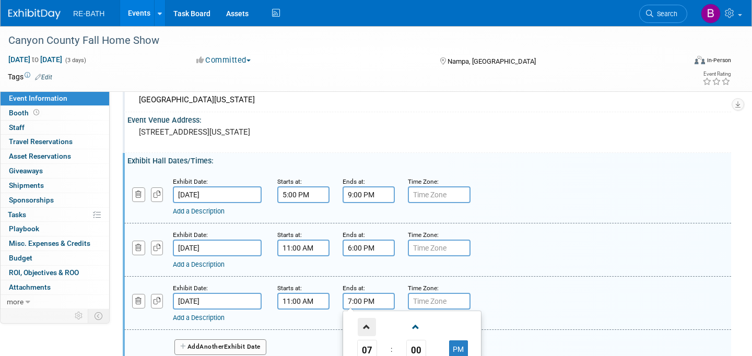
click at [370, 325] on span at bounding box center [367, 327] width 18 height 18
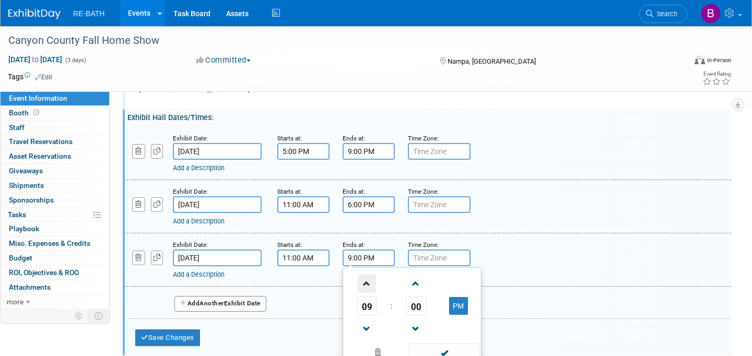
scroll to position [86, 0]
click at [369, 326] on span at bounding box center [367, 329] width 18 height 18
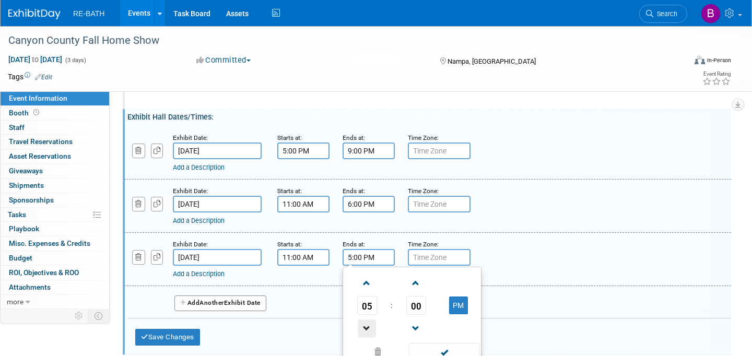
click at [369, 326] on span at bounding box center [367, 329] width 18 height 18
type input "4:00 PM"
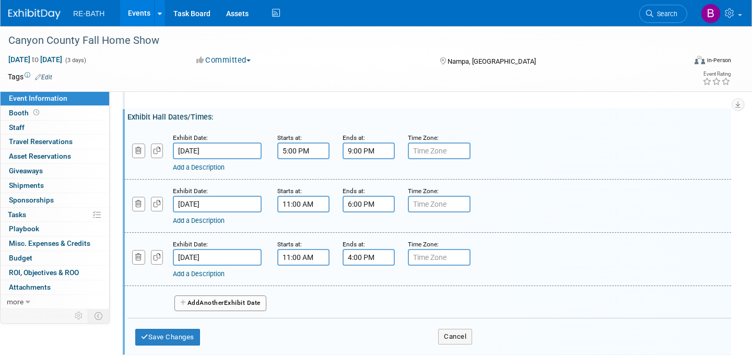
click at [422, 256] on input "text" at bounding box center [439, 257] width 63 height 17
click at [537, 236] on div "Exhibit Date: Oct 12, 2025 Starts at: 11:00 AM Ends at: 4:00 PM Time Zone: Appl…" at bounding box center [427, 259] width 607 height 53
click at [184, 337] on button "Save Changes" at bounding box center [167, 337] width 65 height 17
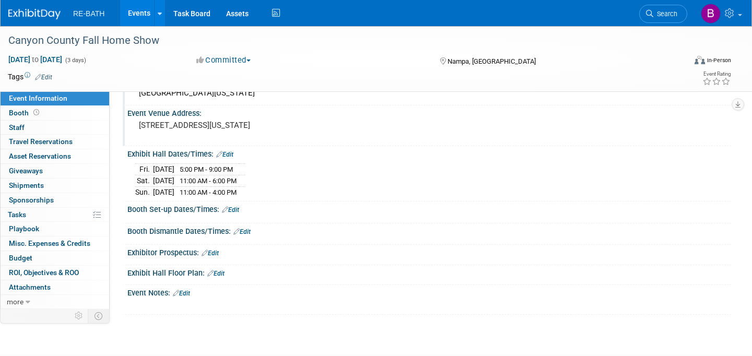
scroll to position [51, 0]
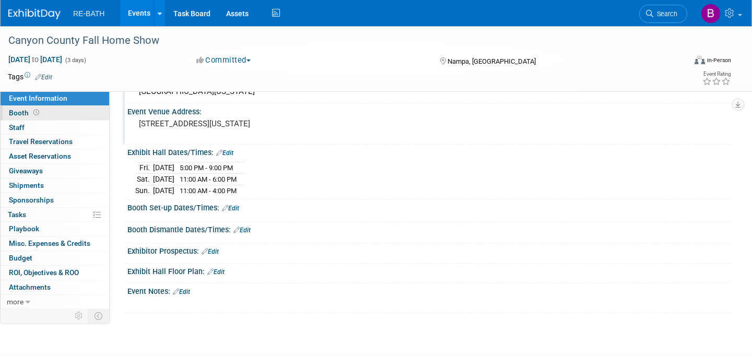
click at [64, 112] on link "Booth" at bounding box center [55, 113] width 109 height 14
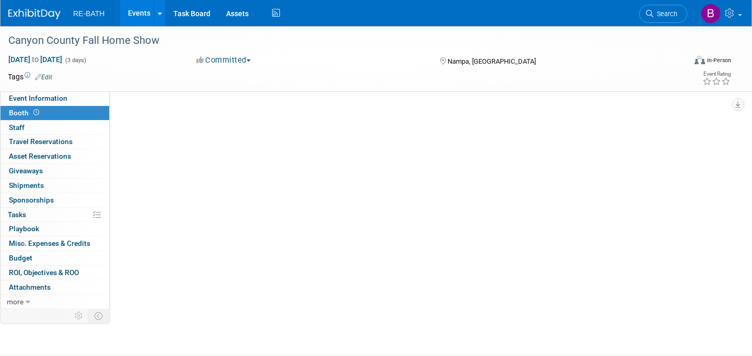
scroll to position [0, 0]
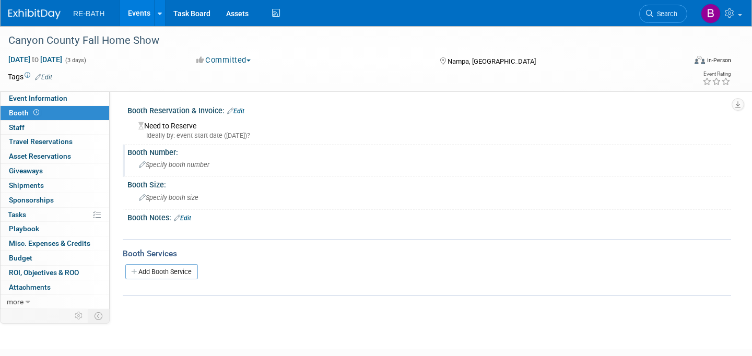
click at [166, 166] on span "Specify booth number" at bounding box center [174, 165] width 70 height 8
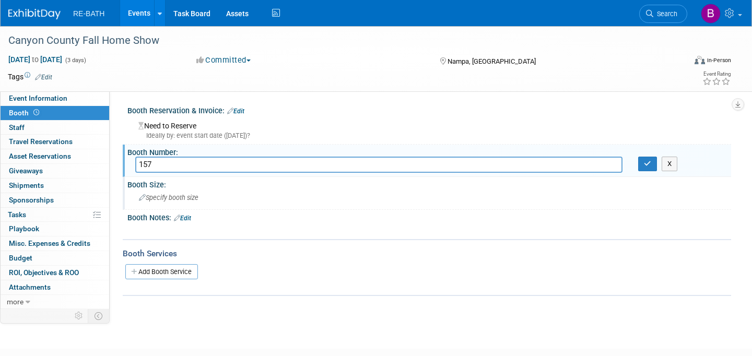
type input "157"
click at [169, 198] on span "Specify booth size" at bounding box center [169, 198] width 60 height 8
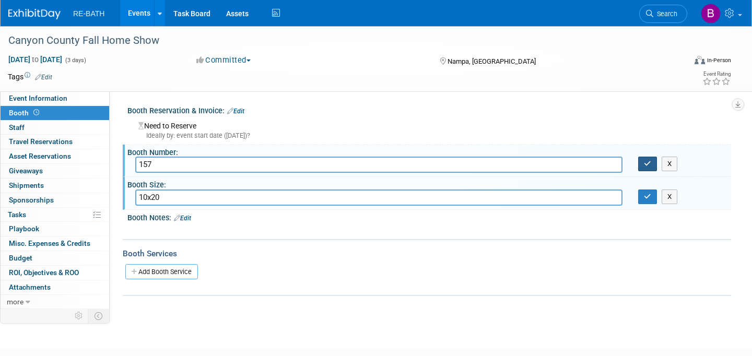
type input "10x20"
click at [646, 162] on icon "button" at bounding box center [647, 163] width 7 height 7
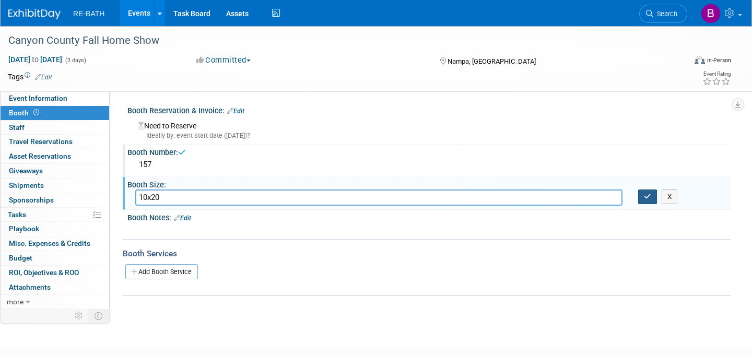
click at [646, 199] on icon "button" at bounding box center [647, 196] width 7 height 7
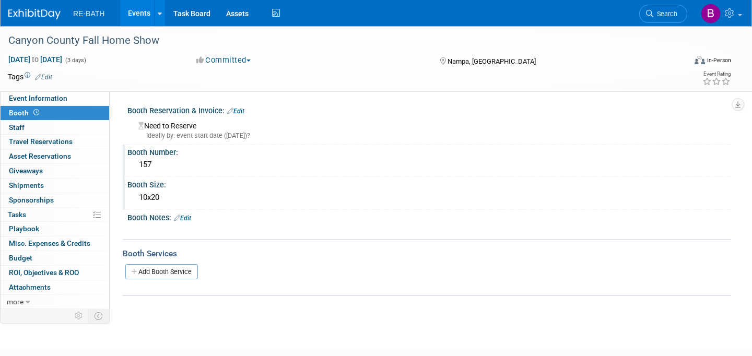
click at [30, 13] on img at bounding box center [34, 14] width 52 height 10
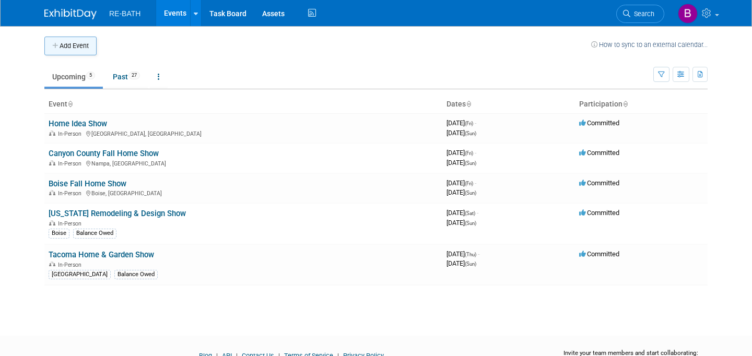
click at [73, 48] on button "Add Event" at bounding box center [70, 46] width 52 height 19
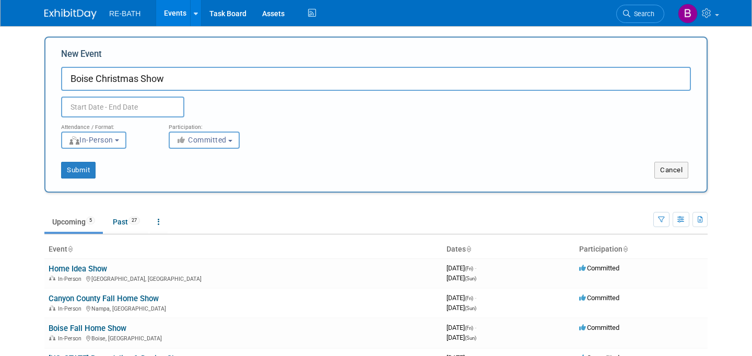
type input "Boise Christmas Show"
click at [134, 108] on input "text" at bounding box center [122, 107] width 123 height 21
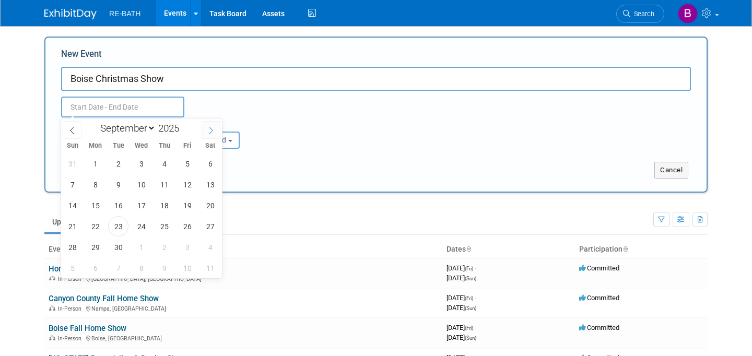
click at [210, 131] on icon at bounding box center [210, 130] width 7 height 7
select select "11"
click at [190, 163] on span "5" at bounding box center [187, 164] width 20 height 20
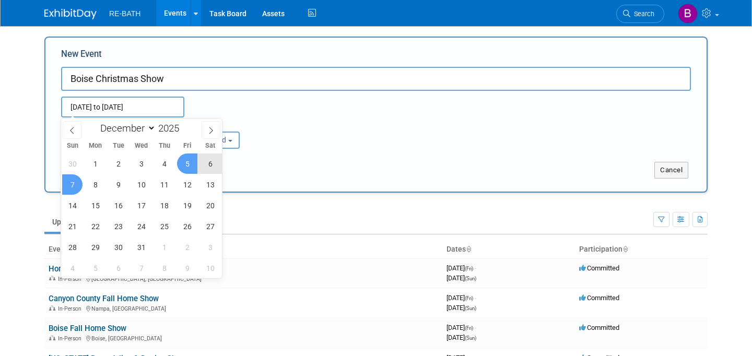
click at [81, 183] on span "7" at bounding box center [72, 184] width 20 height 20
type input "[DATE] to [DATE]"
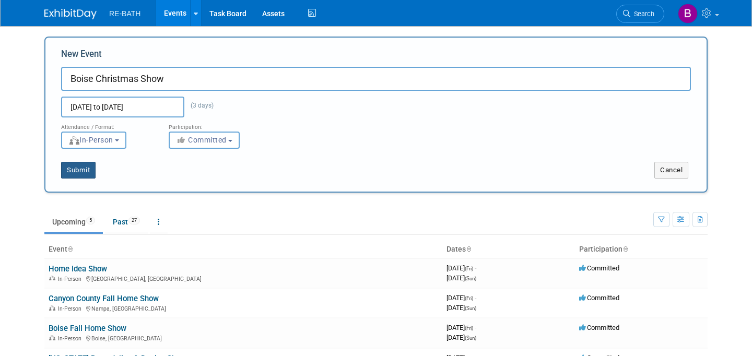
click at [80, 167] on button "Submit" at bounding box center [78, 170] width 34 height 17
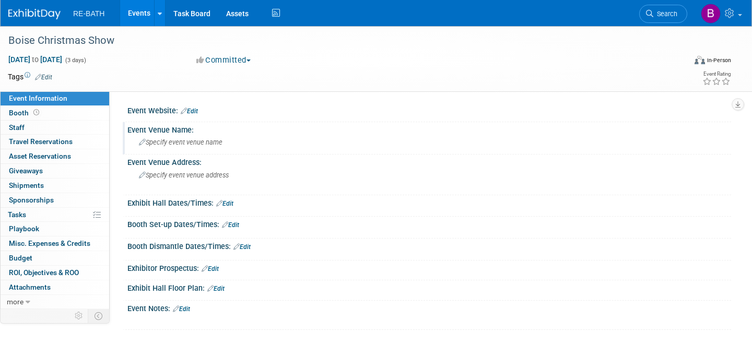
click at [182, 142] on span "Specify event venue name" at bounding box center [181, 142] width 84 height 8
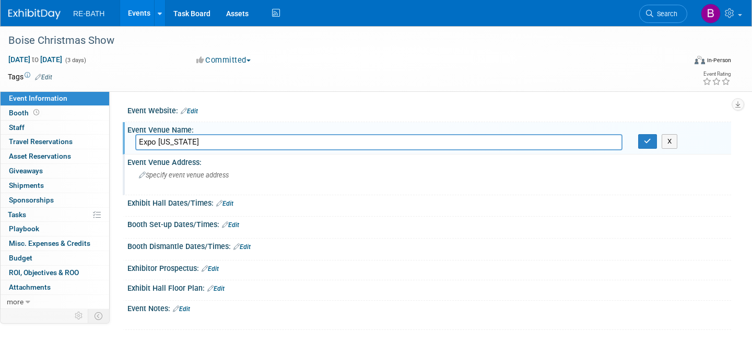
type input "Expo [US_STATE]"
click at [191, 178] on span "Specify event venue address" at bounding box center [184, 175] width 90 height 8
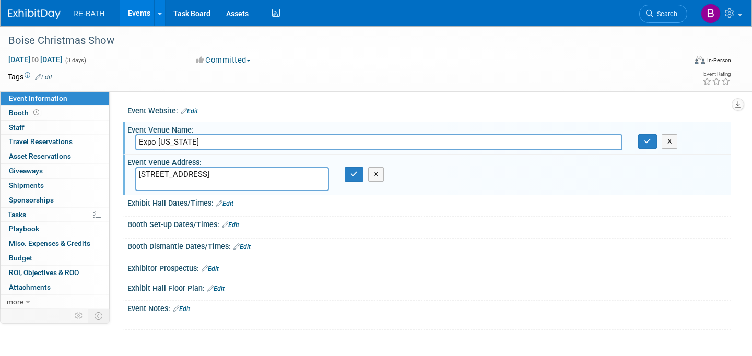
type textarea "[STREET_ADDRESS]"
click at [352, 181] on div "[STREET_ADDRESS] X" at bounding box center [253, 179] width 252 height 24
click at [353, 171] on icon "button" at bounding box center [353, 174] width 7 height 7
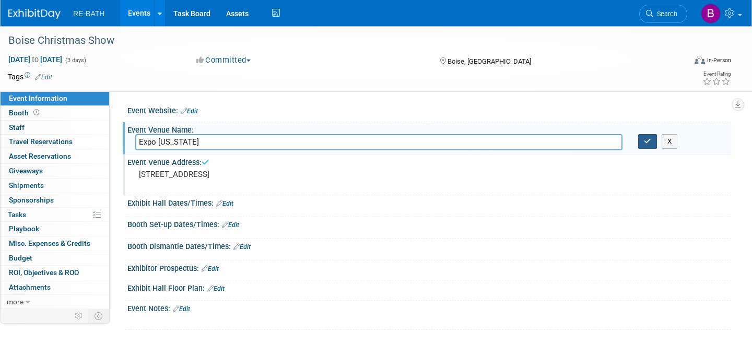
click at [647, 142] on icon "button" at bounding box center [647, 141] width 7 height 7
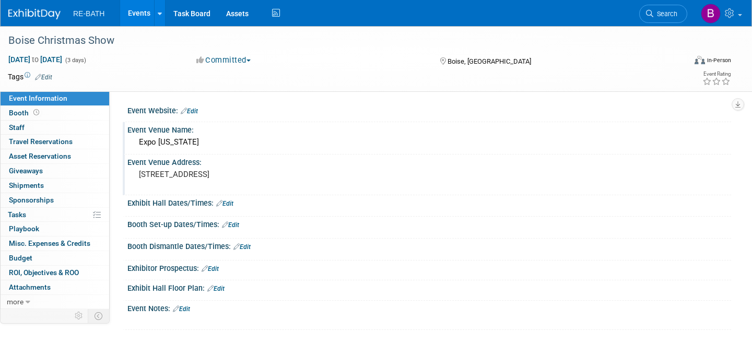
click at [229, 205] on link "Edit" at bounding box center [224, 203] width 17 height 7
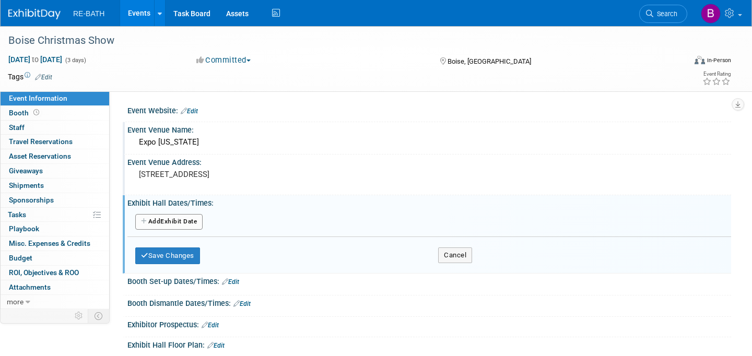
click at [192, 221] on button "Add Another Exhibit Date" at bounding box center [168, 222] width 67 height 16
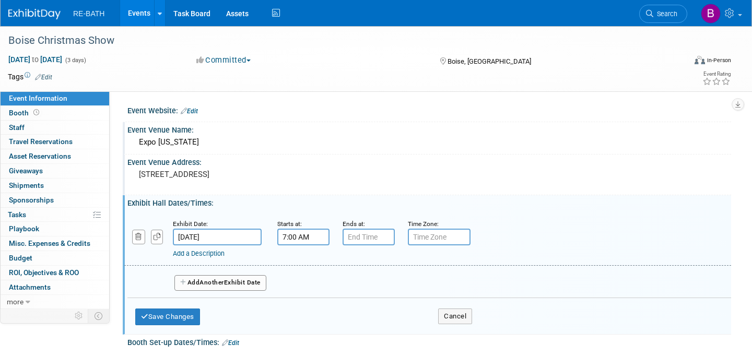
click at [297, 239] on input "7:00 AM" at bounding box center [303, 237] width 52 height 17
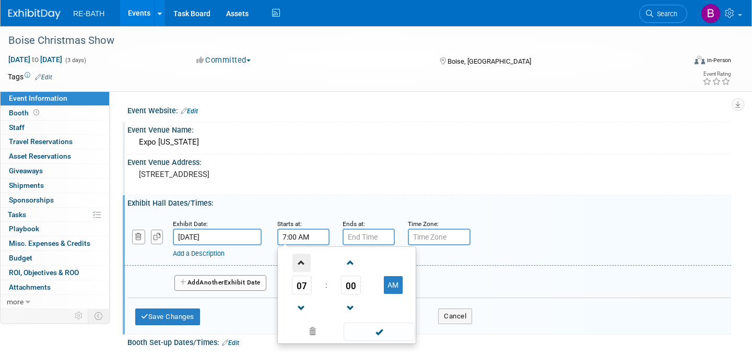
click at [301, 265] on span at bounding box center [301, 263] width 18 height 18
type input "11:00 AM"
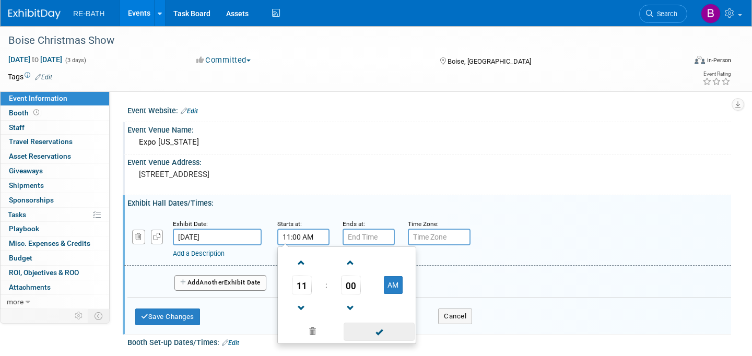
click at [386, 332] on span at bounding box center [379, 332] width 70 height 18
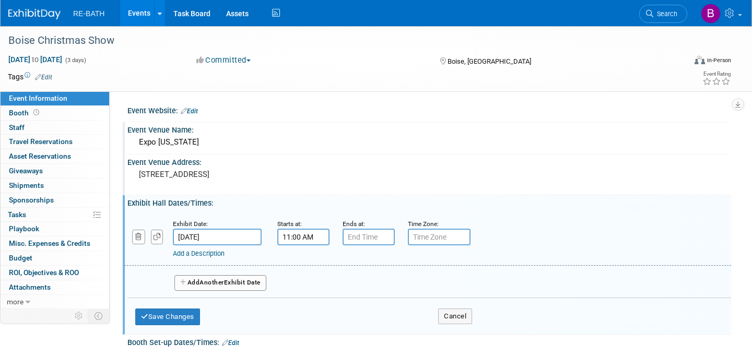
type input "7:00 PM"
click at [366, 232] on input "7:00 PM" at bounding box center [369, 237] width 52 height 17
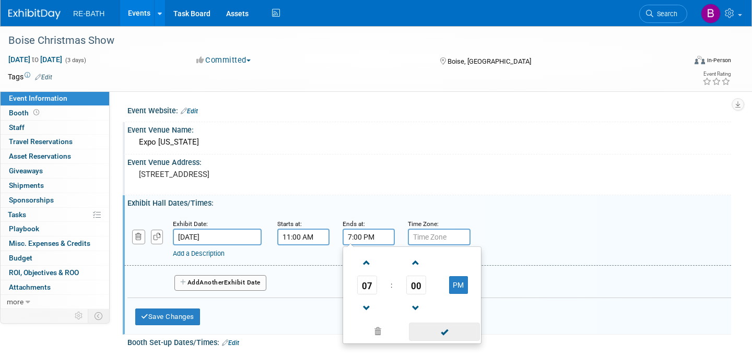
click at [438, 328] on span at bounding box center [444, 332] width 70 height 18
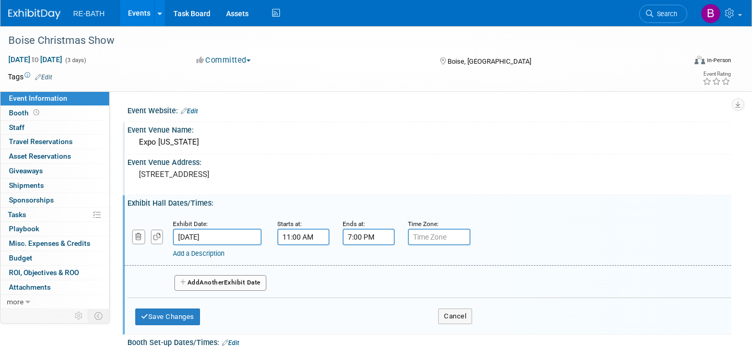
click at [252, 286] on button "Add Another Exhibit Date" at bounding box center [220, 283] width 92 height 16
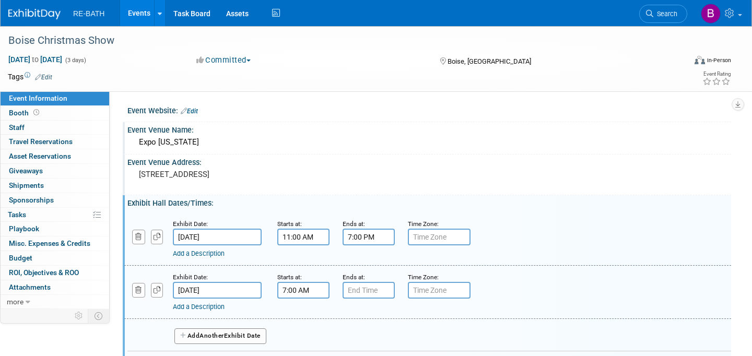
click at [292, 285] on input "7:00 AM" at bounding box center [303, 290] width 52 height 17
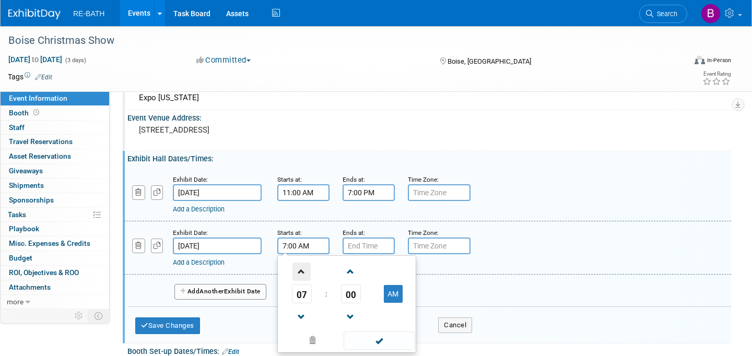
click at [302, 270] on span at bounding box center [301, 272] width 18 height 18
type input "11:00 AM"
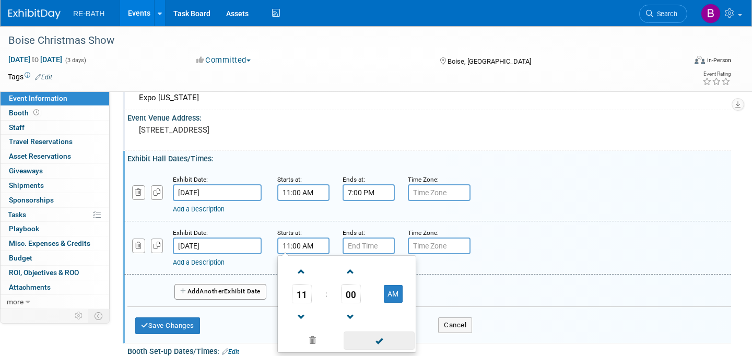
click at [383, 343] on span at bounding box center [379, 341] width 70 height 18
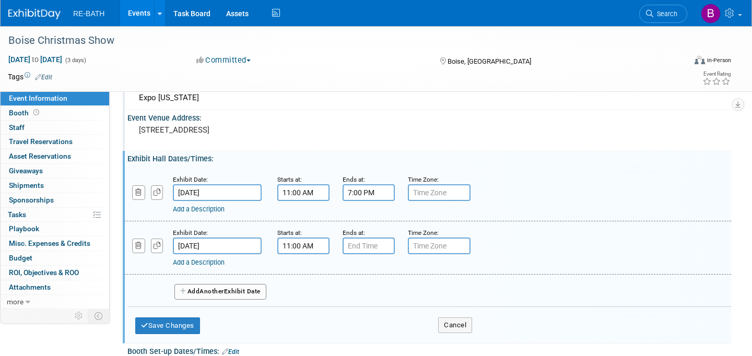
type input "7:00 PM"
click at [371, 247] on input "7:00 PM" at bounding box center [369, 246] width 52 height 17
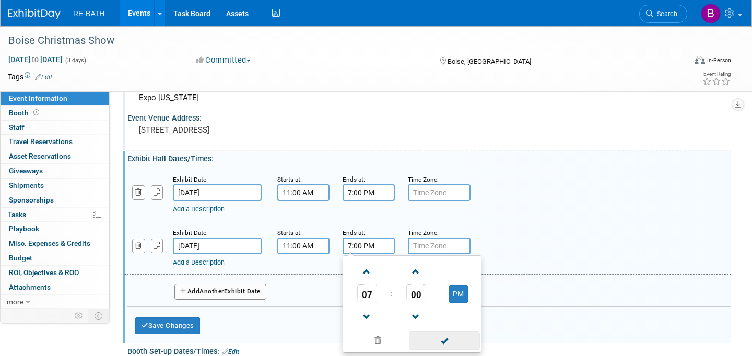
click at [438, 340] on span at bounding box center [444, 341] width 70 height 18
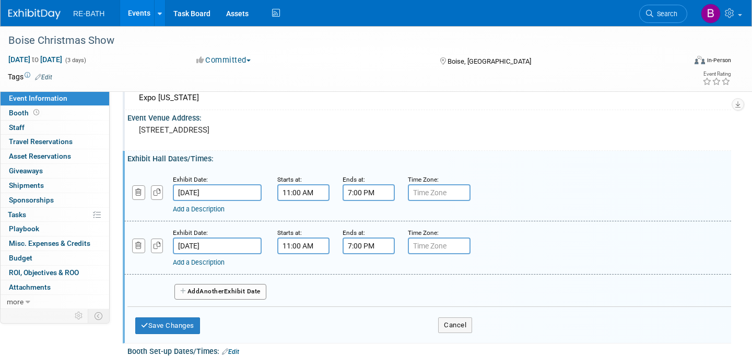
click at [254, 290] on button "Add Another Exhibit Date" at bounding box center [220, 292] width 92 height 16
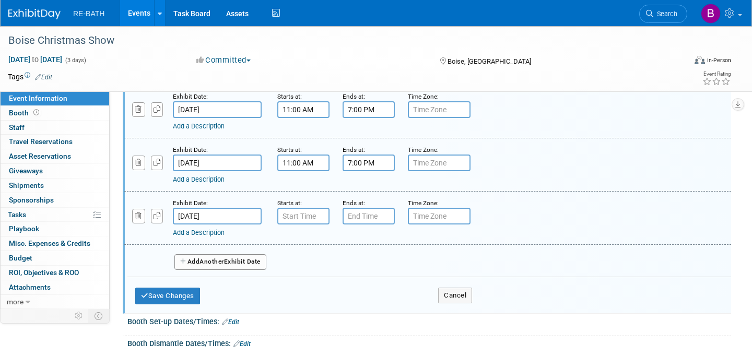
scroll to position [135, 0]
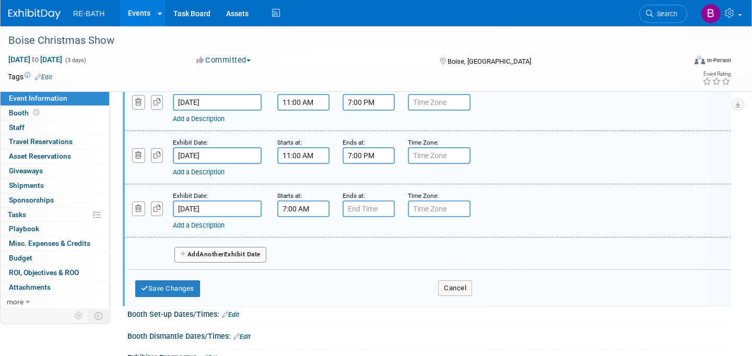
click at [300, 213] on input "7:00 AM" at bounding box center [303, 208] width 52 height 17
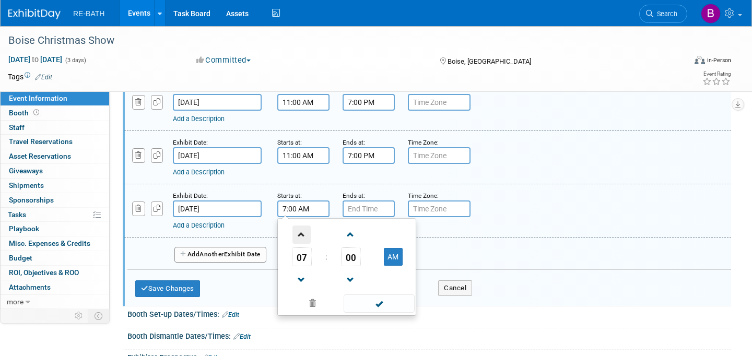
click at [301, 232] on span at bounding box center [301, 235] width 18 height 18
type input "11:00 AM"
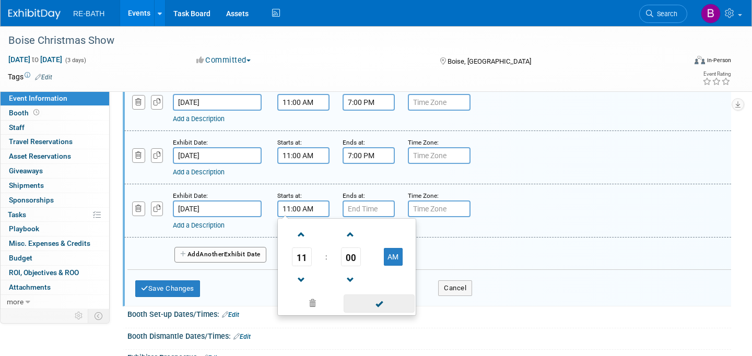
click at [367, 307] on span at bounding box center [379, 303] width 70 height 18
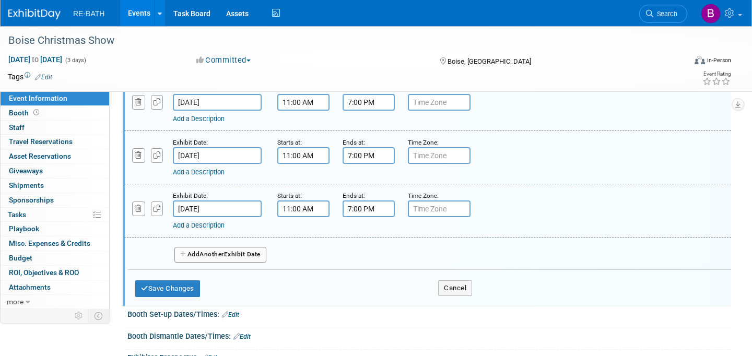
click at [361, 211] on input "7:00 PM" at bounding box center [369, 208] width 52 height 17
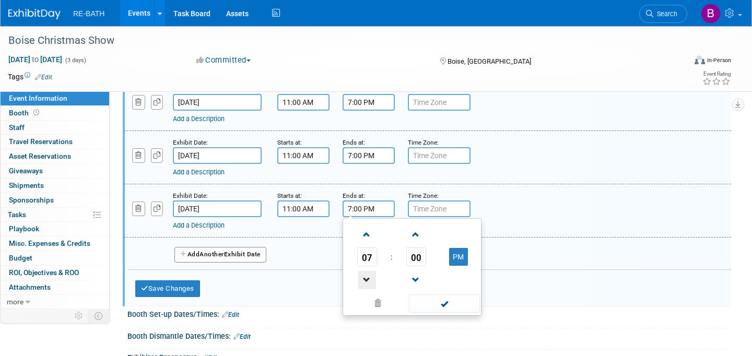
click at [363, 274] on span at bounding box center [367, 280] width 18 height 18
click at [364, 239] on span at bounding box center [367, 235] width 18 height 18
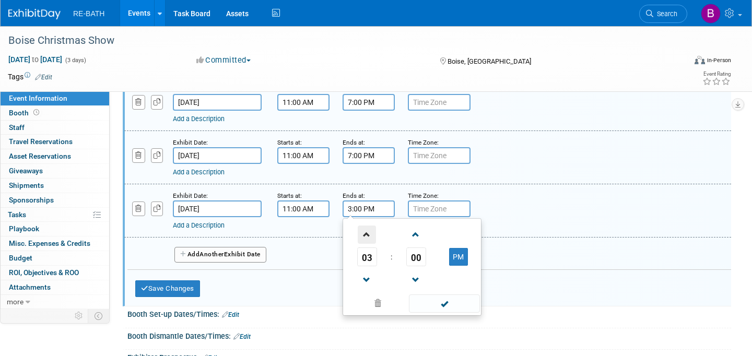
type input "4:00 PM"
click at [452, 301] on span at bounding box center [444, 303] width 70 height 18
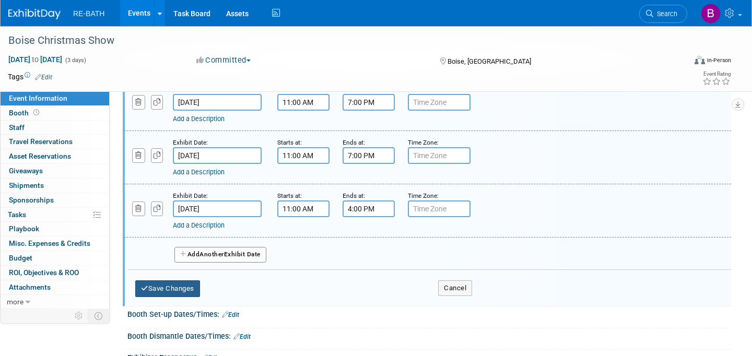
click at [177, 286] on button "Save Changes" at bounding box center [167, 288] width 65 height 17
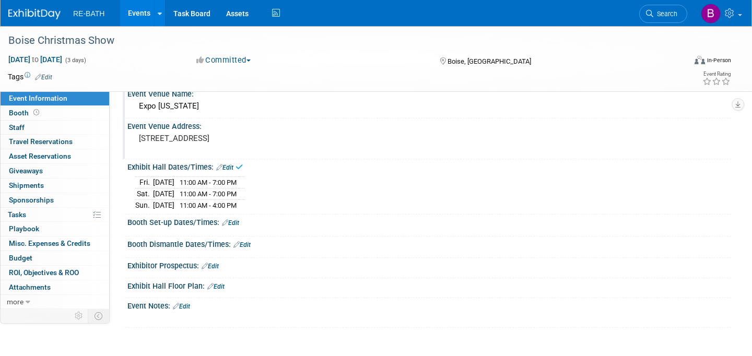
scroll to position [0, 0]
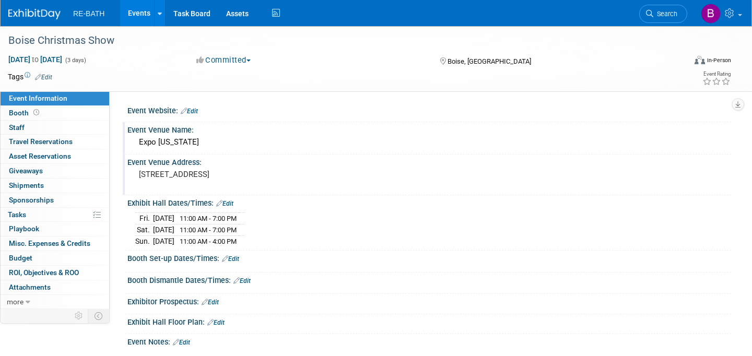
click at [41, 17] on img at bounding box center [34, 14] width 52 height 10
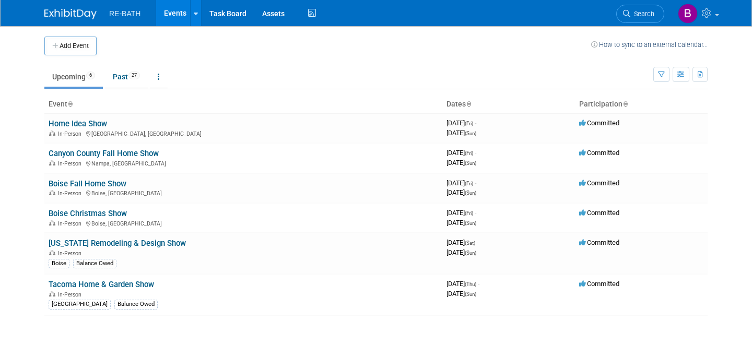
click at [749, 30] on body "RE-BATH Events Add Event Bulk Upload Events Shareable Event Boards Recently Vie…" at bounding box center [376, 178] width 752 height 356
